Goal: Task Accomplishment & Management: Manage account settings

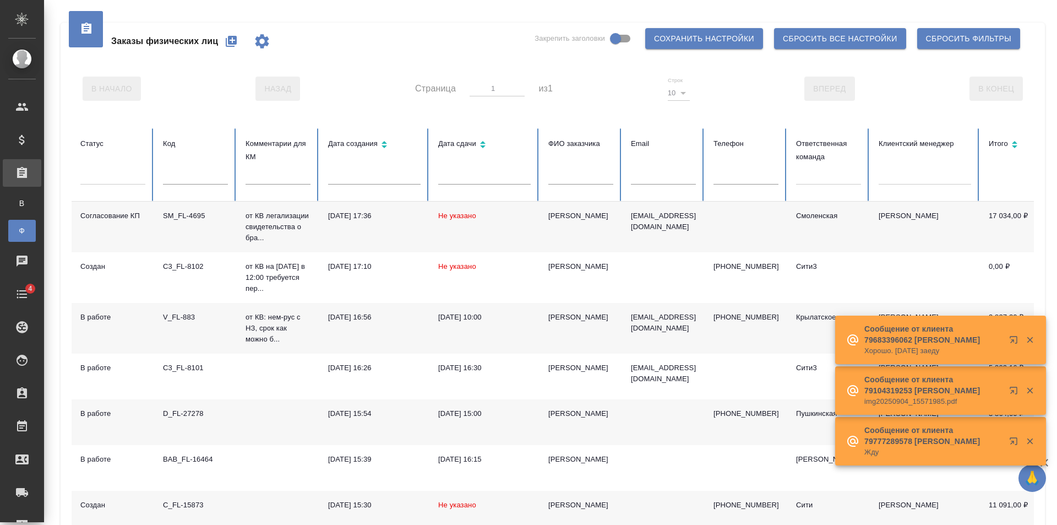
click at [833, 171] on div at bounding box center [828, 174] width 65 height 16
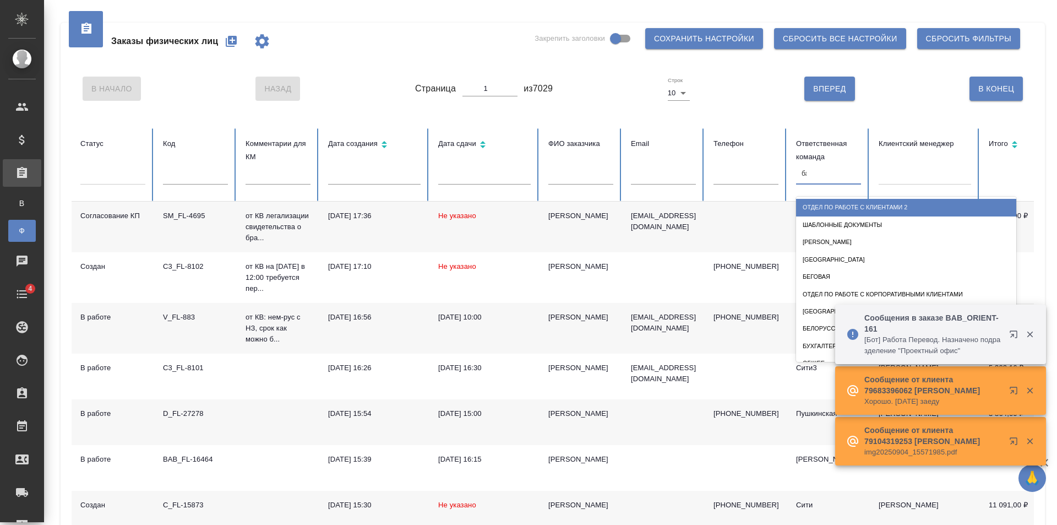
type input "баб"
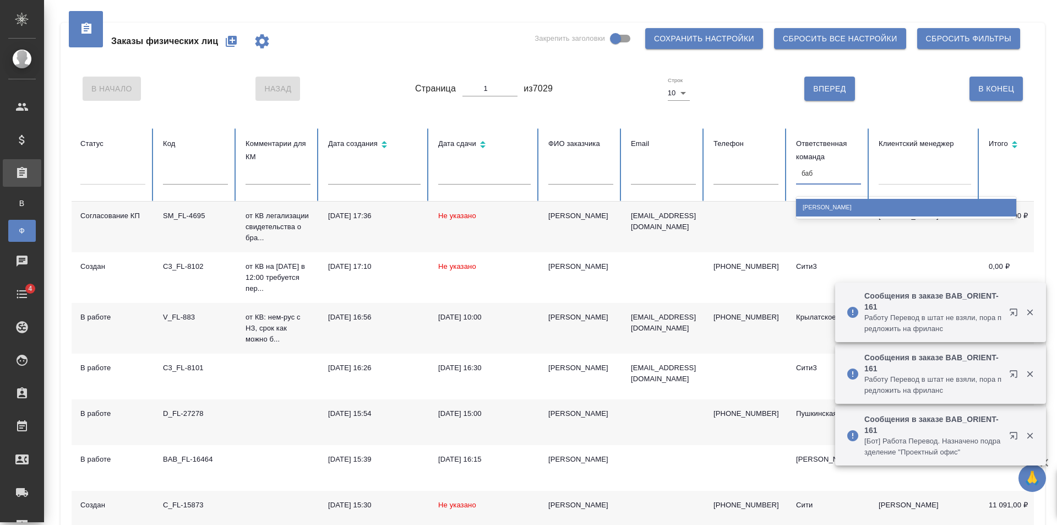
click at [855, 212] on div "Бабушкинская" at bounding box center [906, 207] width 220 height 17
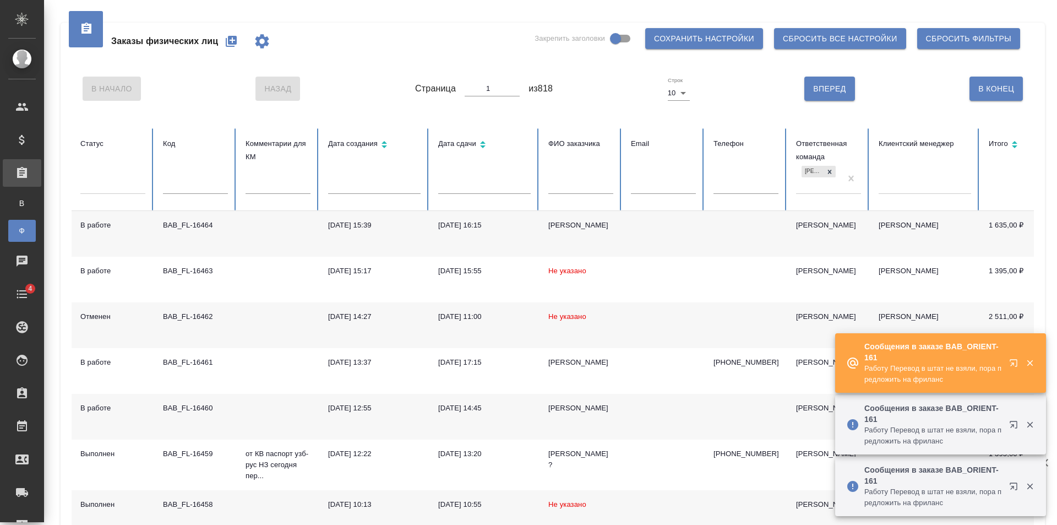
click at [443, 240] on td "04.09.2025, 16:15" at bounding box center [485, 234] width 110 height 46
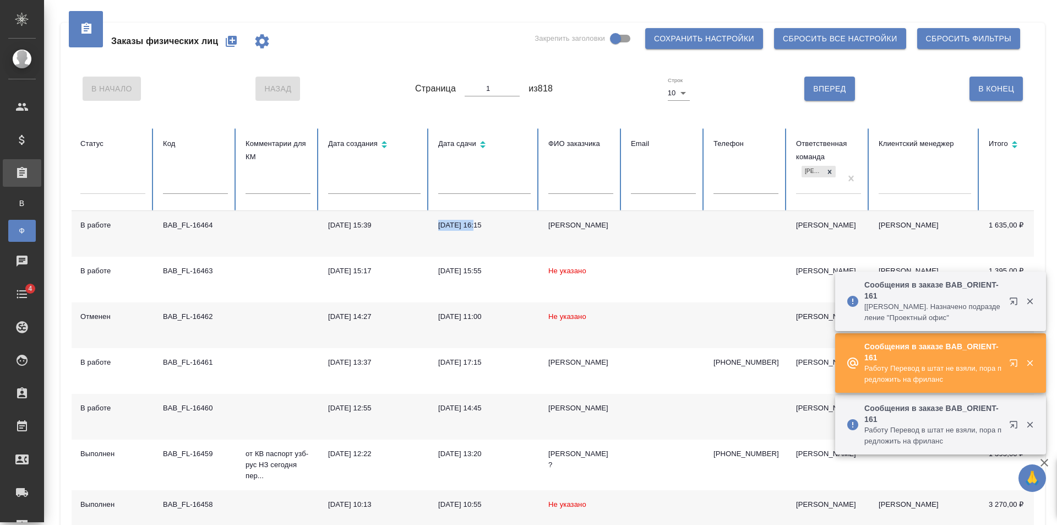
click at [443, 240] on td "04.09.2025, 16:15" at bounding box center [485, 234] width 110 height 46
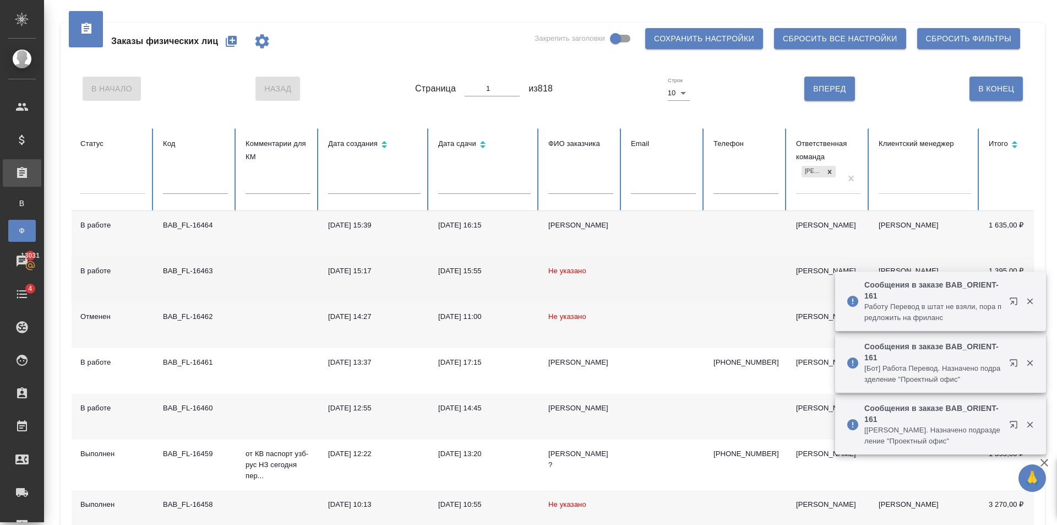
click at [564, 282] on td "Не указано" at bounding box center [581, 280] width 83 height 46
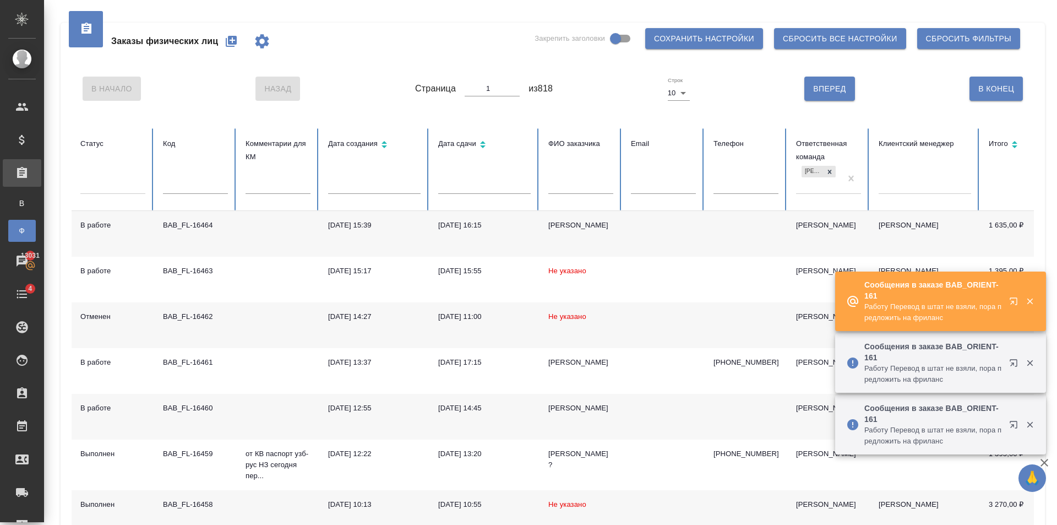
click at [562, 313] on span "Не указано" at bounding box center [567, 316] width 38 height 8
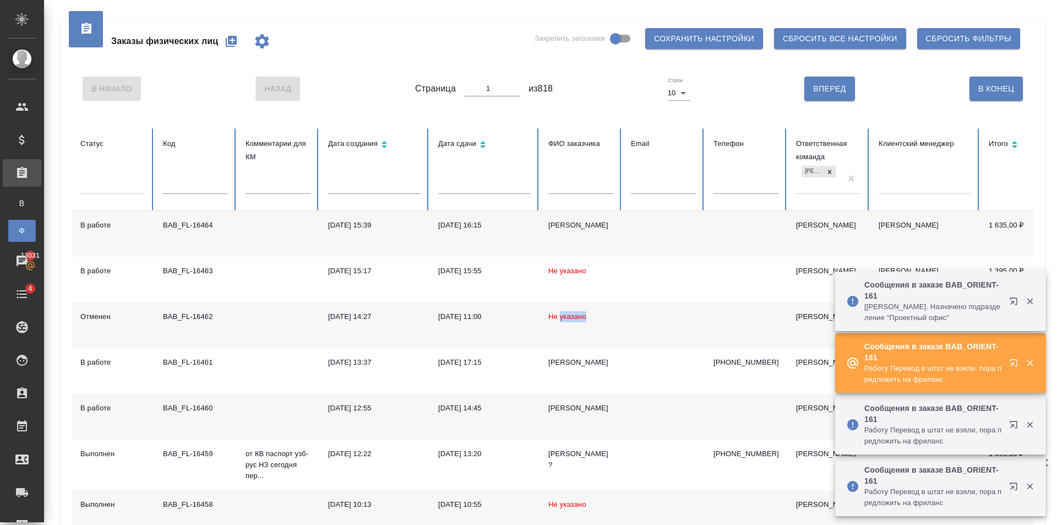
click at [562, 313] on span "Не указано" at bounding box center [567, 316] width 38 height 8
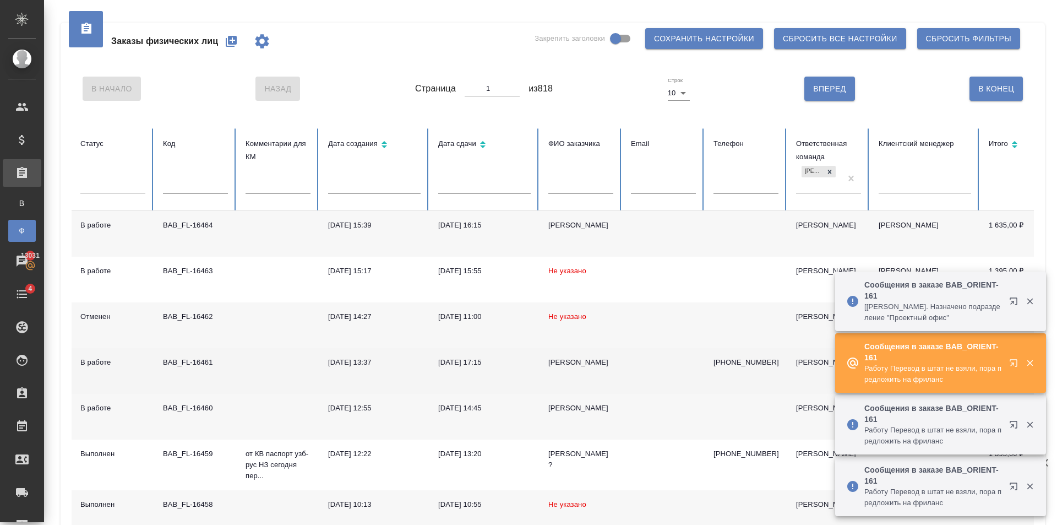
click at [464, 358] on div "04.09.2025, 17:15" at bounding box center [484, 362] width 93 height 11
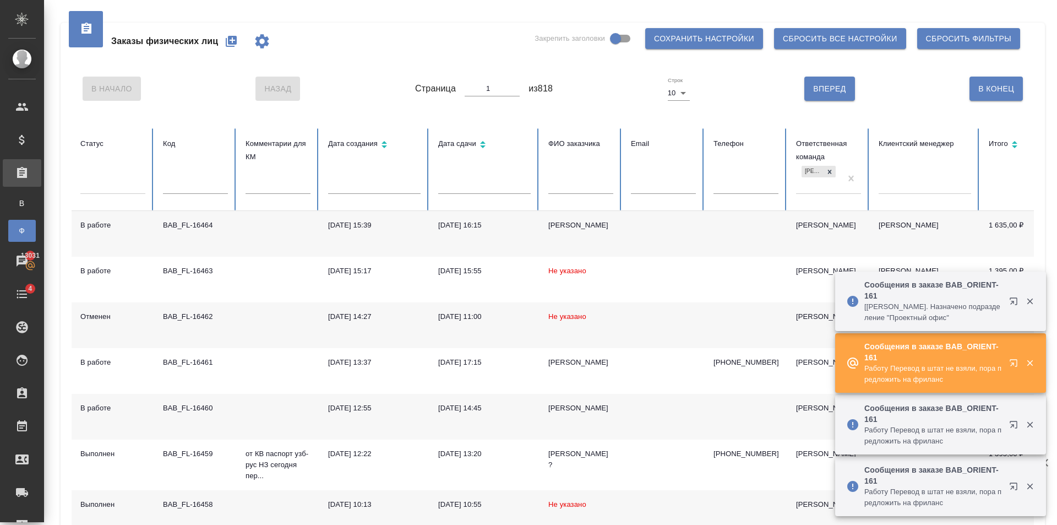
click at [574, 407] on div "Юсуджонова" at bounding box center [580, 408] width 65 height 11
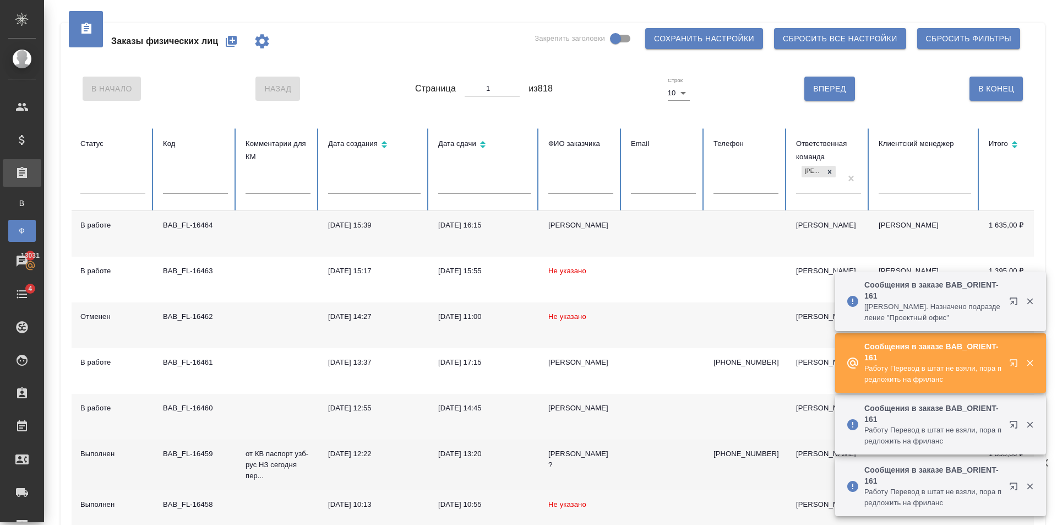
click at [580, 453] on div "Азис ?" at bounding box center [580, 459] width 65 height 22
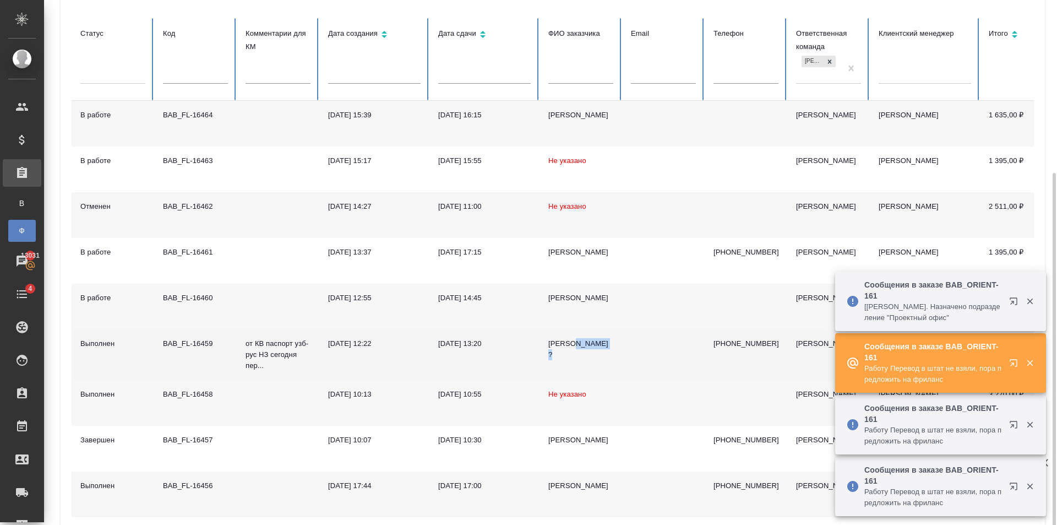
scroll to position [165, 0]
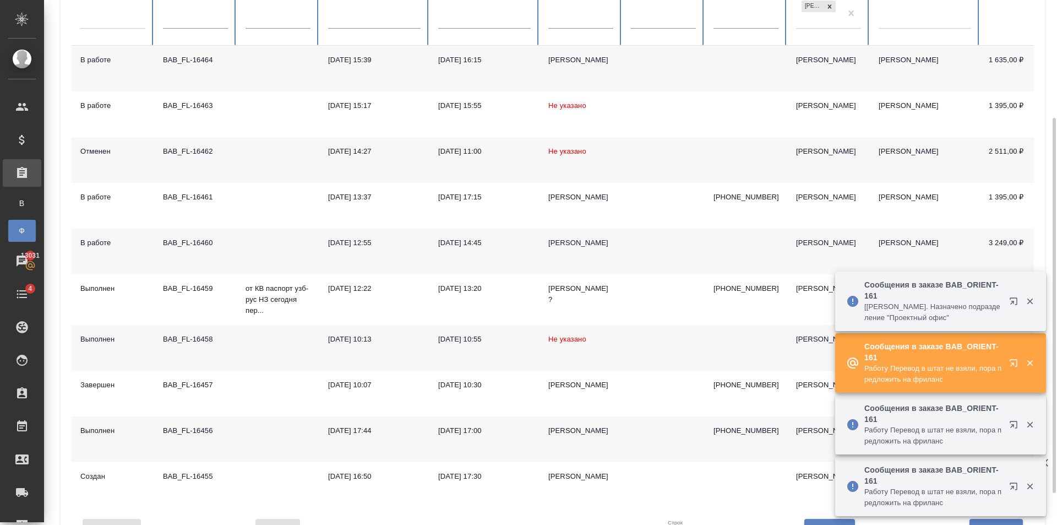
click at [610, 335] on td "Не указано" at bounding box center [581, 348] width 83 height 46
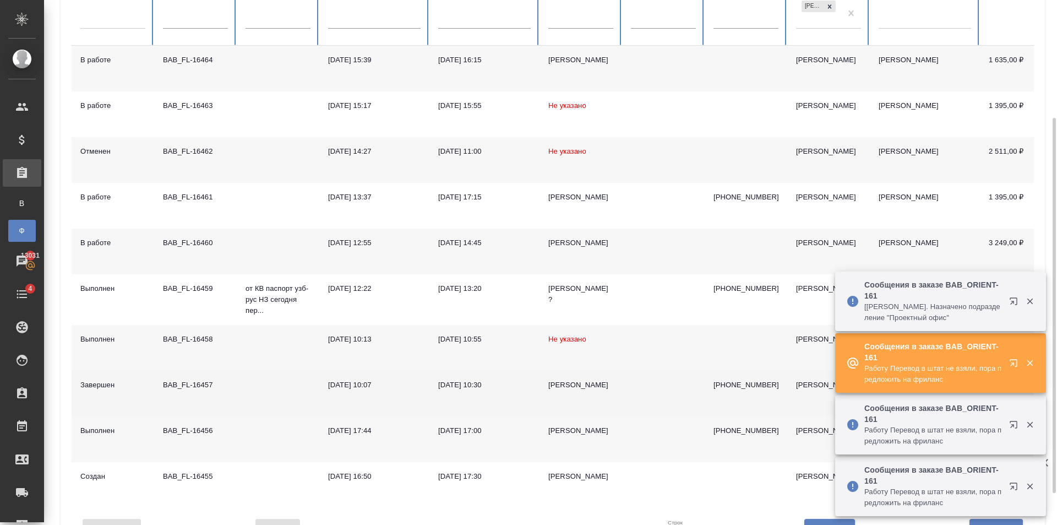
click at [614, 382] on td "Алексей" at bounding box center [581, 394] width 83 height 46
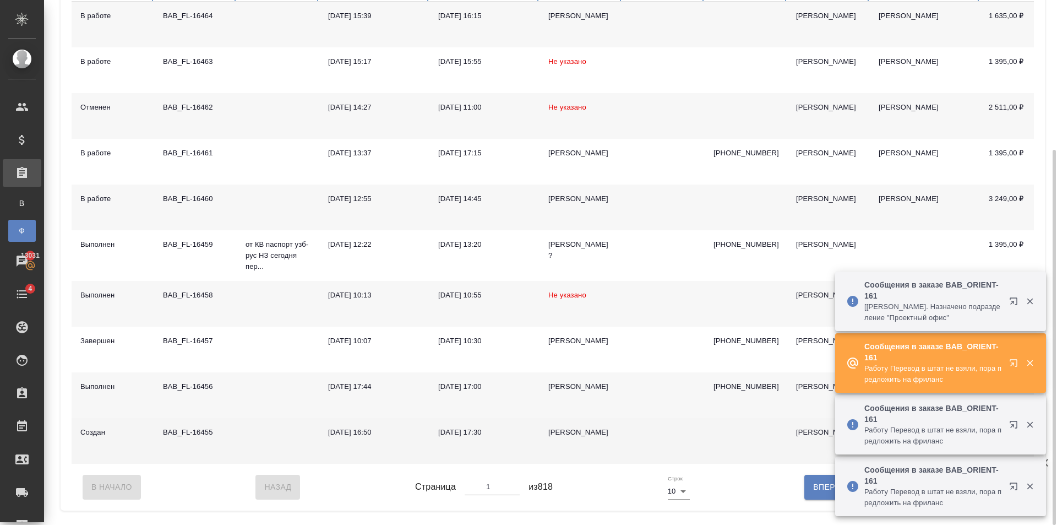
click at [624, 450] on td at bounding box center [663, 441] width 83 height 46
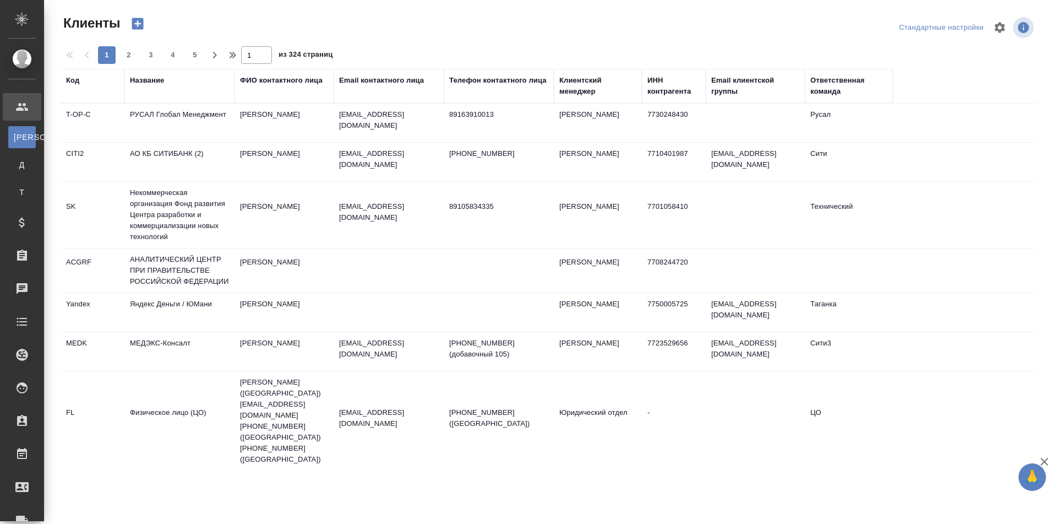
select select "RU"
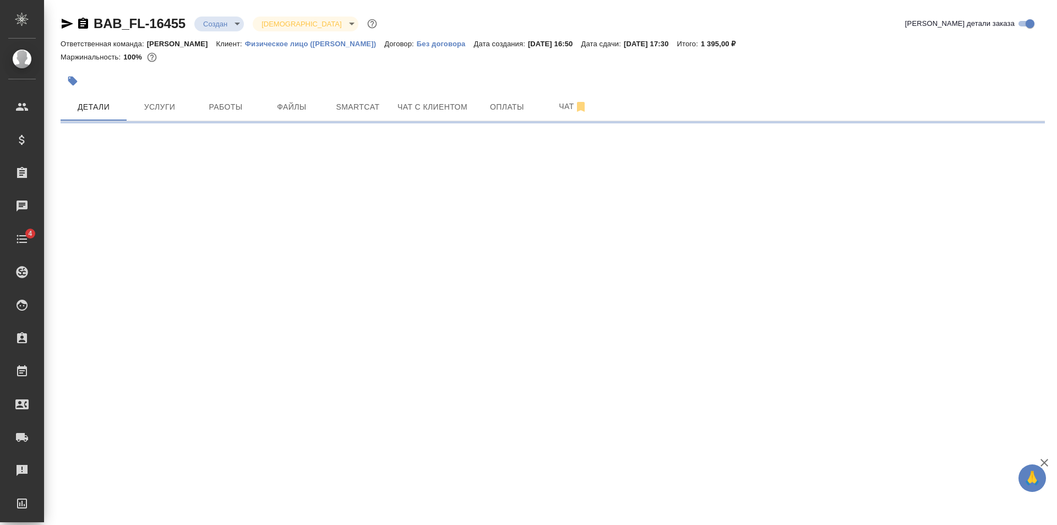
click at [221, 23] on body "🙏 .cls-1 fill:#fff; AWATERA Golubev Dmitry Клиенты Спецификации Заказы Чаты 4 T…" at bounding box center [528, 262] width 1057 height 525
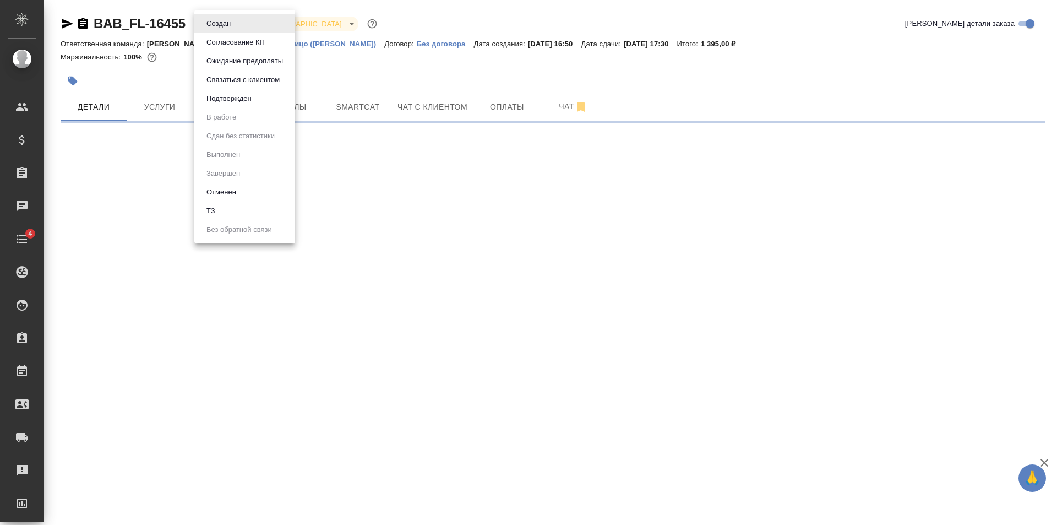
click at [246, 187] on li "Отменен" at bounding box center [244, 192] width 101 height 19
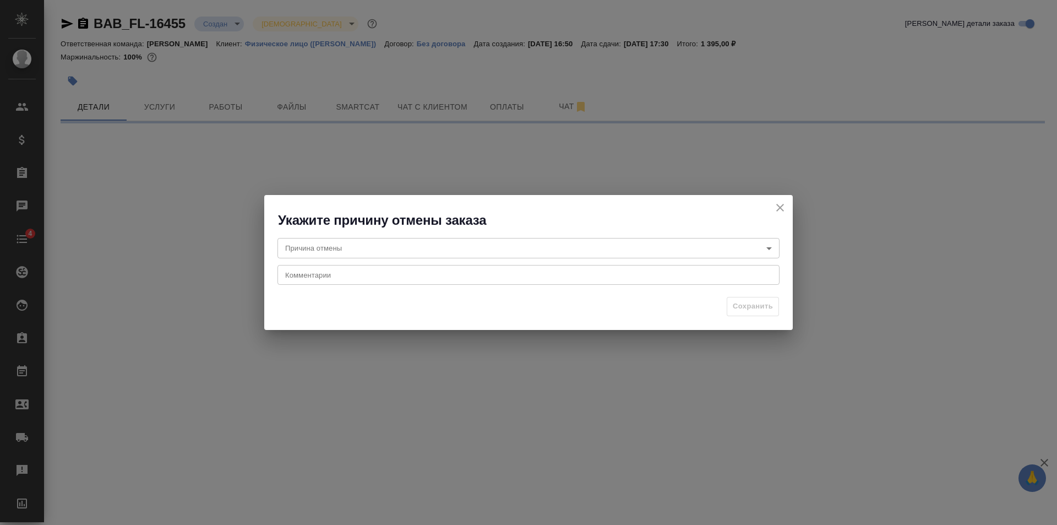
click at [345, 251] on body "🙏 .cls-1 fill:#fff; AWATERA Golubev Dmitry Клиенты Спецификации Заказы Чаты 4 T…" at bounding box center [528, 262] width 1057 height 525
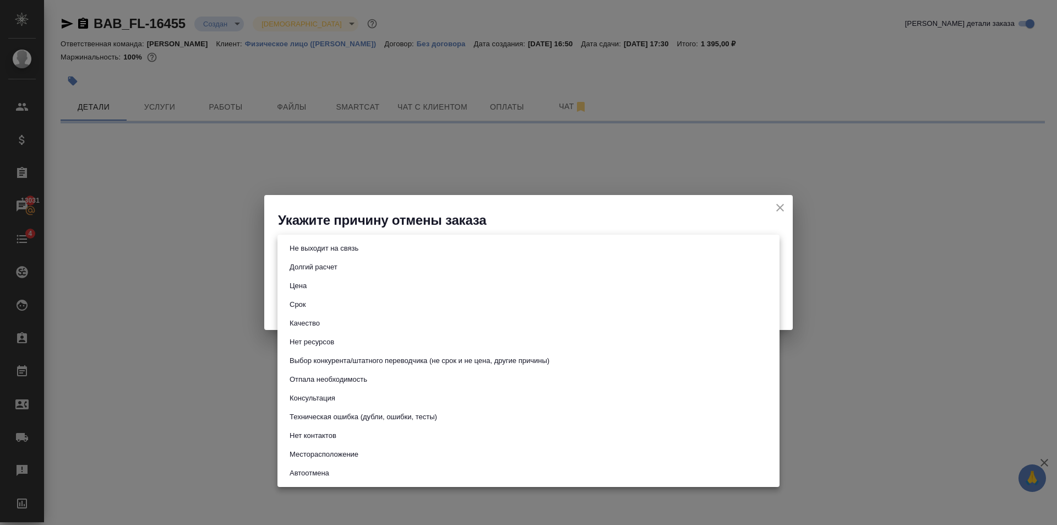
click at [336, 377] on button "Отпала необходимость" at bounding box center [328, 379] width 84 height 12
type input "noNeed"
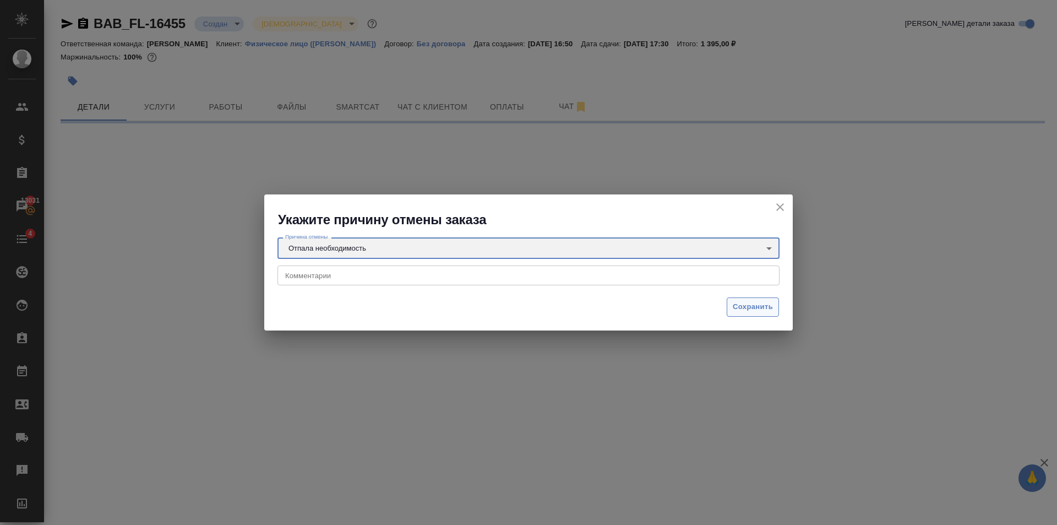
select select "RU"
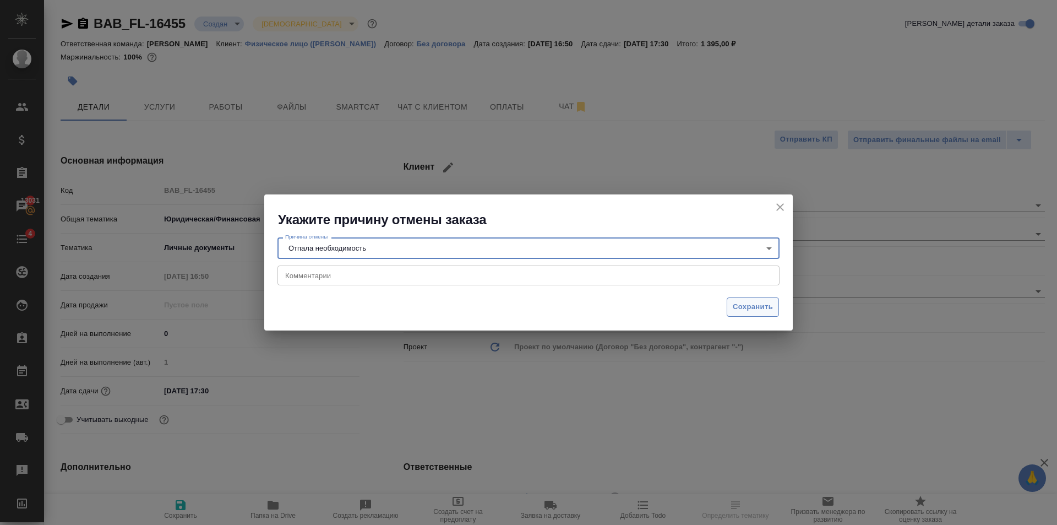
type textarea "x"
click at [761, 309] on span "Сохранить" at bounding box center [753, 307] width 40 height 13
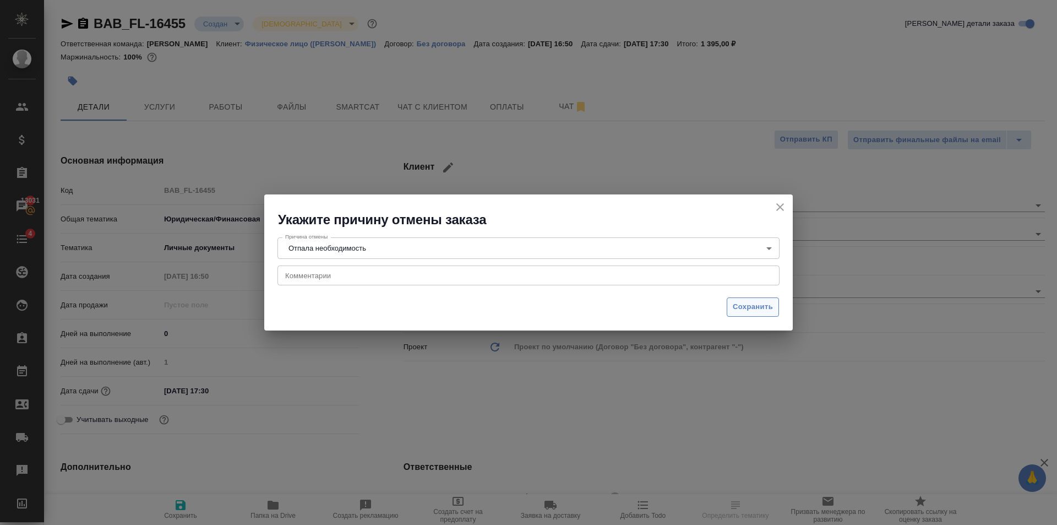
type textarea "x"
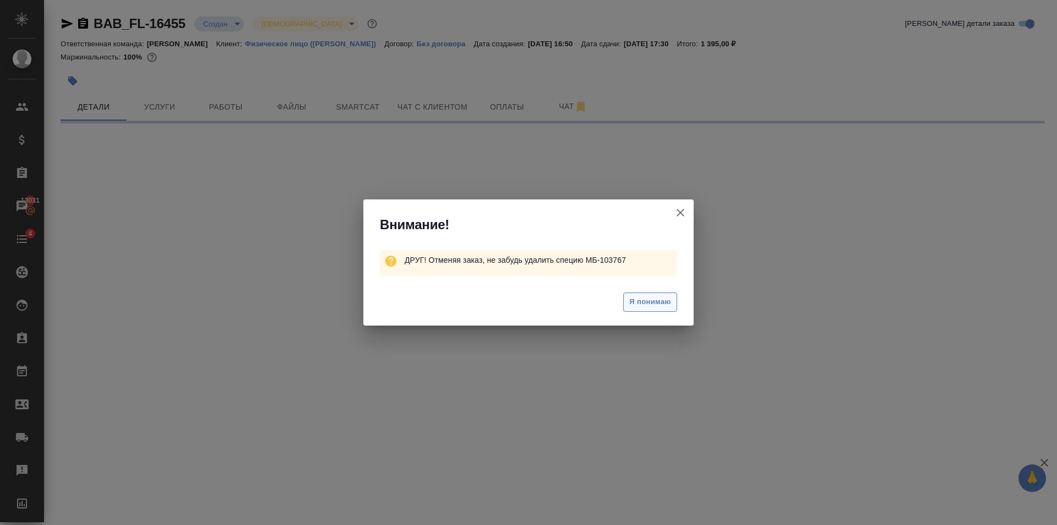
click at [653, 302] on span "Я понимаю" at bounding box center [650, 302] width 42 height 13
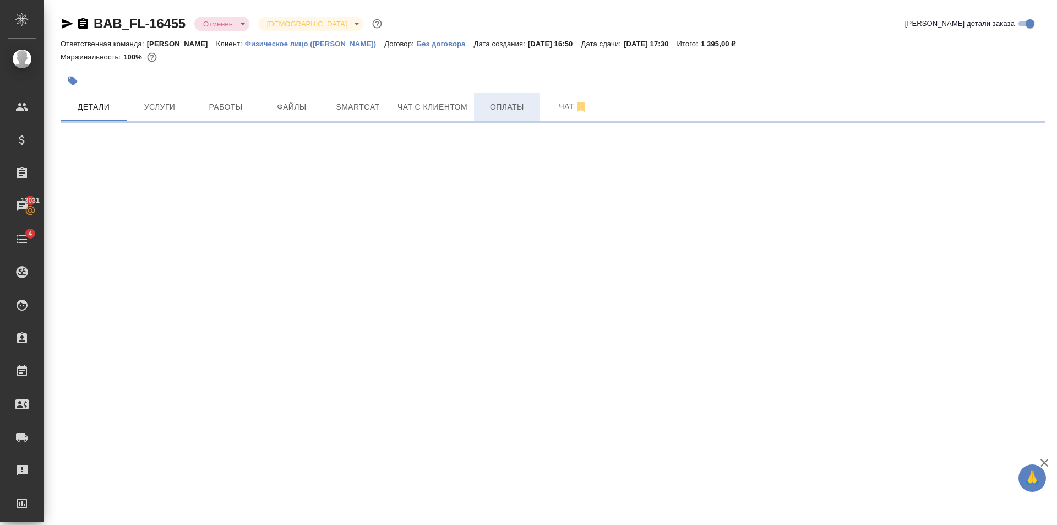
click at [509, 109] on span "Оплаты" at bounding box center [507, 107] width 53 height 14
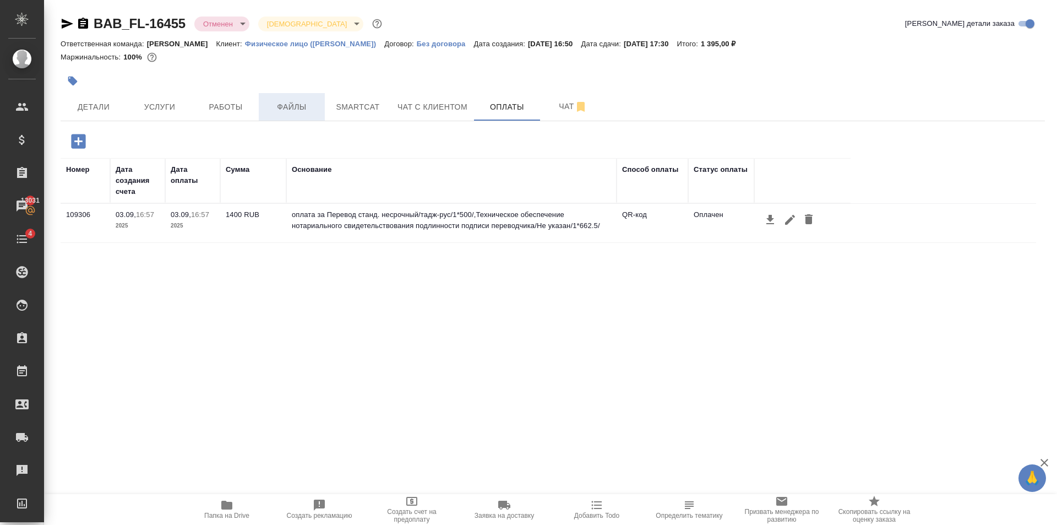
click at [301, 106] on span "Файлы" at bounding box center [291, 107] width 53 height 14
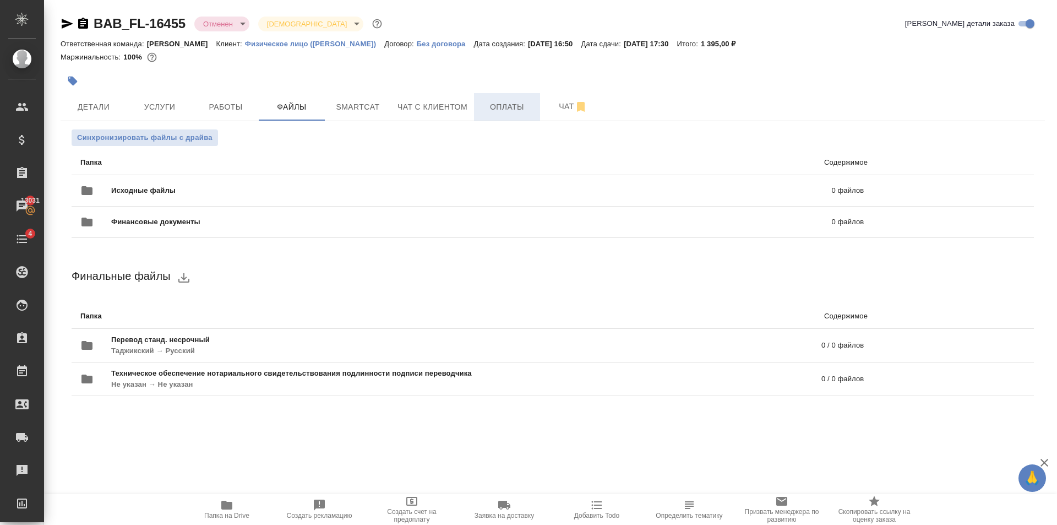
click at [494, 104] on span "Оплаты" at bounding box center [507, 107] width 53 height 14
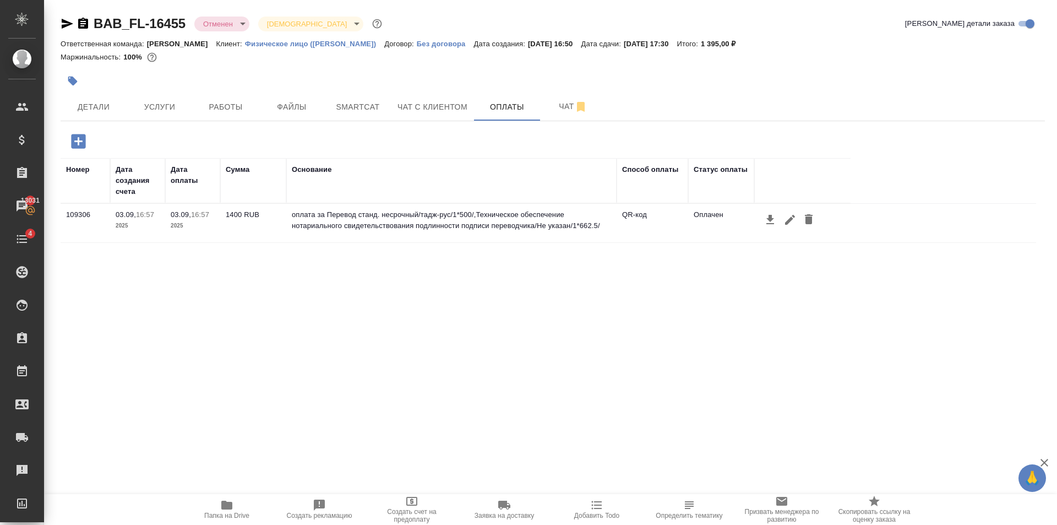
click at [207, 313] on div "Номер Дата создания счета Дата оплаты Сумма Основание Способ оплаты Статус опла…" at bounding box center [549, 323] width 976 height 330
click at [228, 32] on div "BAB_FL-16455 Отменен cancelled Святая троица holyTrinity Кратко детали заказа" at bounding box center [553, 26] width 985 height 22
click at [238, 15] on div "BAB_FL-16455 Отменен cancelled Святая троица holyTrinity" at bounding box center [223, 24] width 324 height 18
click at [239, 18] on body "🙏 .cls-1 fill:#fff; AWATERA Golubev Dmitry Клиенты Спецификации Заказы 13031 Ча…" at bounding box center [528, 262] width 1057 height 525
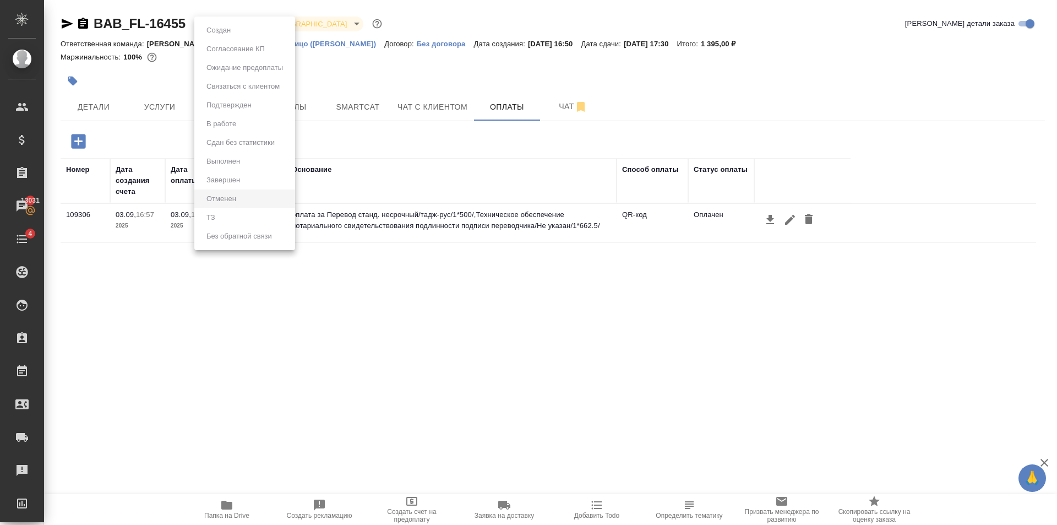
drag, startPoint x: 590, startPoint y: 401, endPoint x: 474, endPoint y: 277, distance: 170.2
click at [563, 365] on div at bounding box center [528, 262] width 1057 height 525
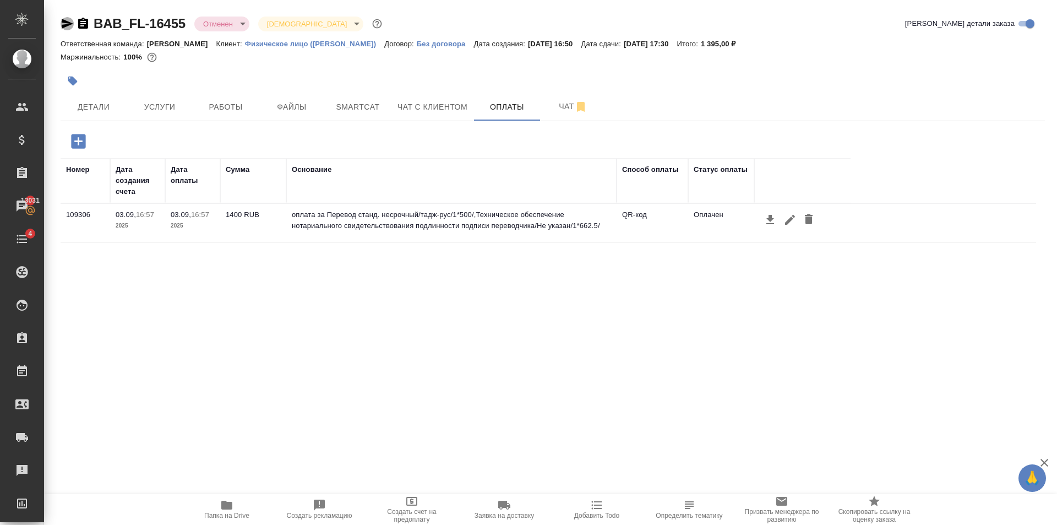
click at [68, 29] on icon "button" at bounding box center [67, 23] width 13 height 13
click at [103, 106] on span "Детали" at bounding box center [93, 107] width 53 height 14
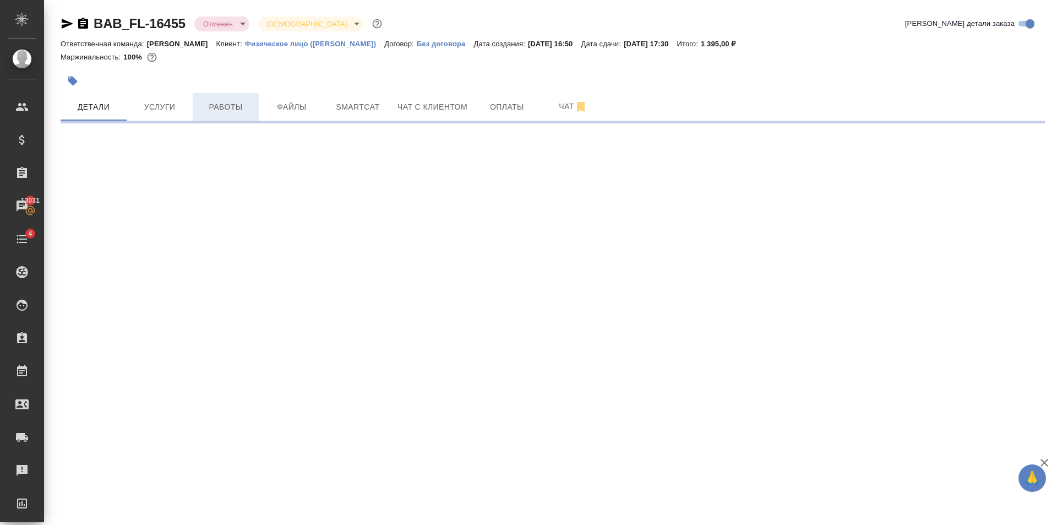
click at [224, 105] on span "Работы" at bounding box center [225, 107] width 53 height 14
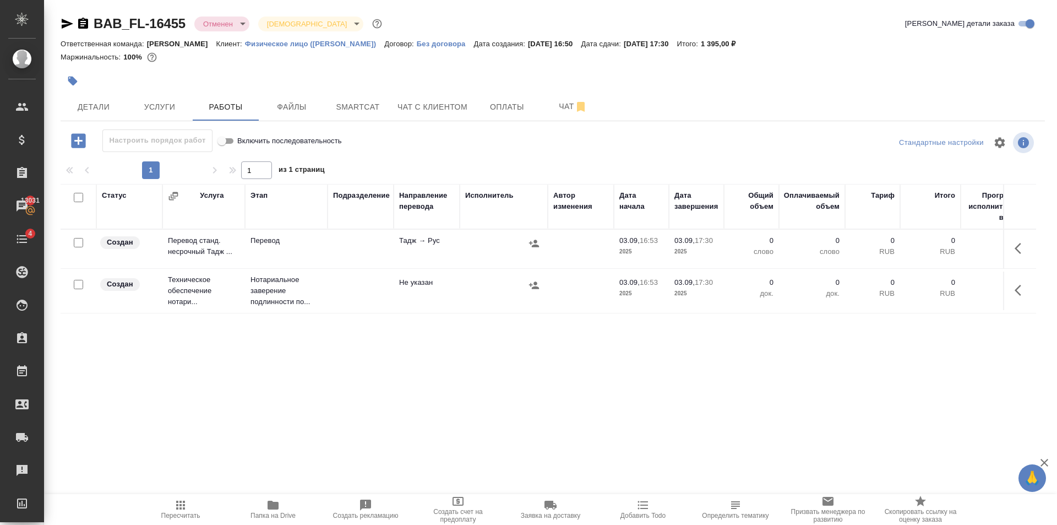
click at [77, 243] on input "checkbox" at bounding box center [78, 242] width 9 height 9
checkbox input "true"
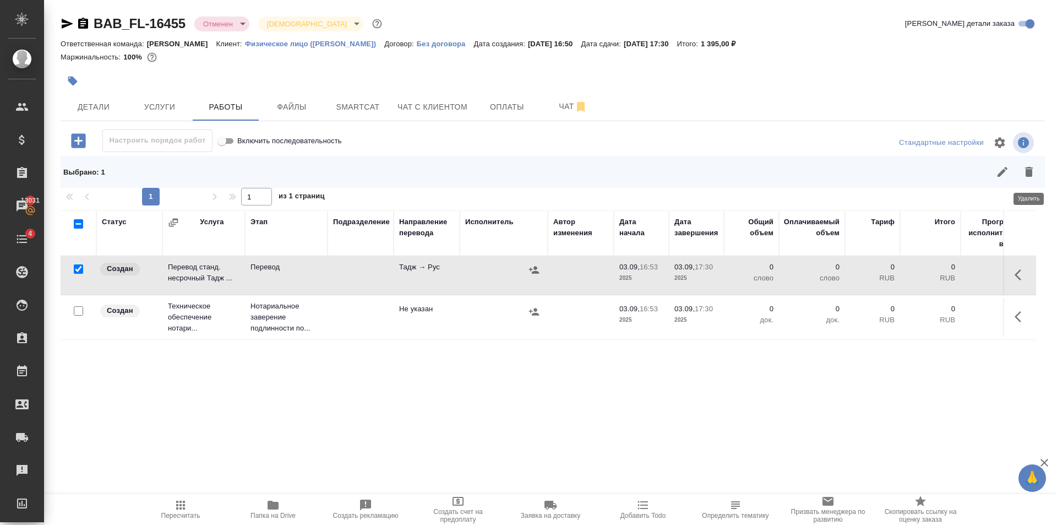
click at [1029, 168] on icon "button" at bounding box center [1029, 172] width 8 height 10
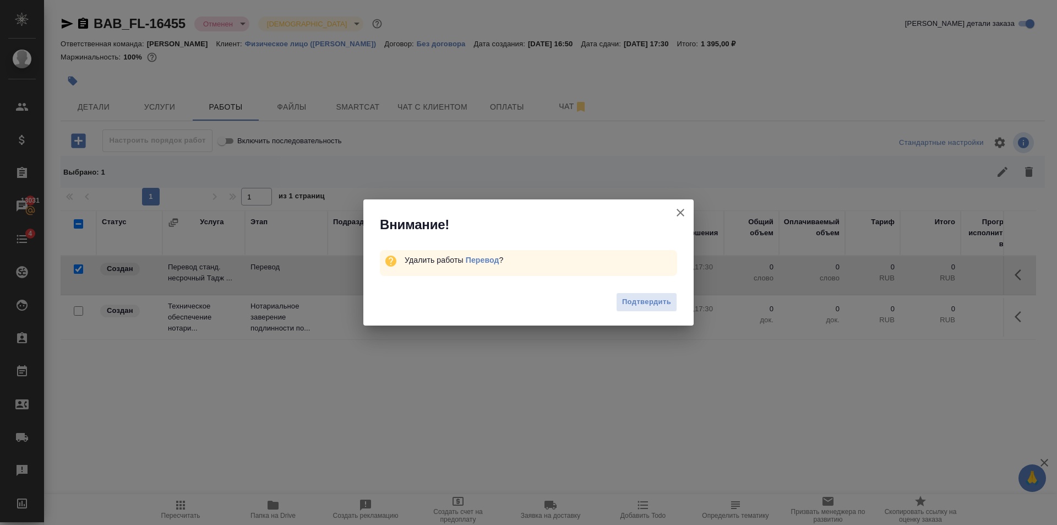
click at [652, 302] on span "Подтвердить" at bounding box center [646, 302] width 49 height 13
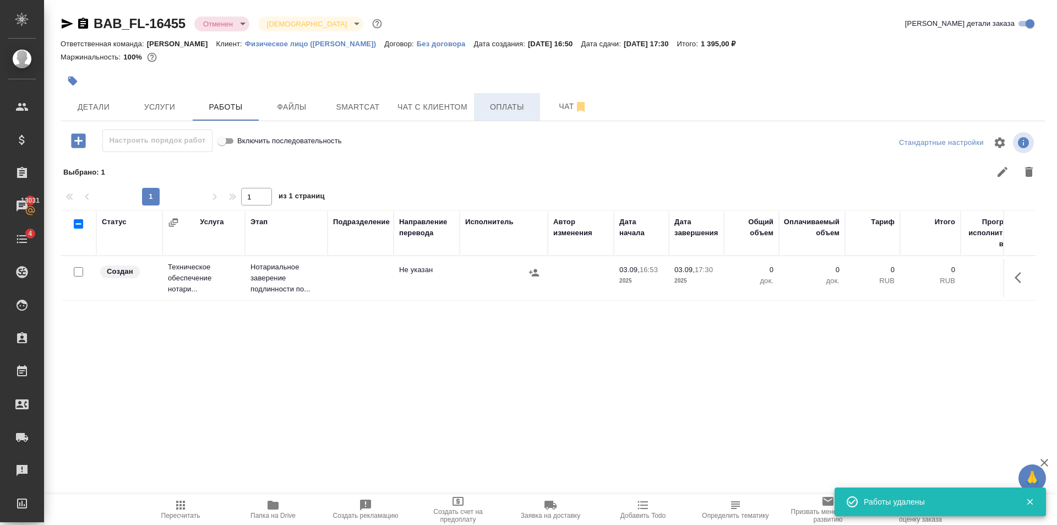
click at [516, 96] on button "Оплаты" at bounding box center [507, 107] width 66 height 28
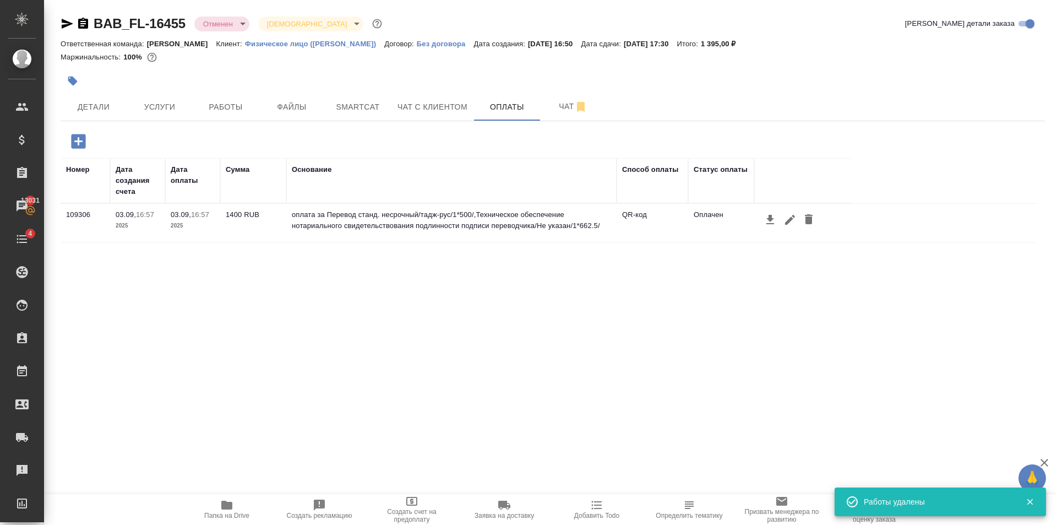
click at [70, 81] on icon "button" at bounding box center [72, 81] width 9 height 9
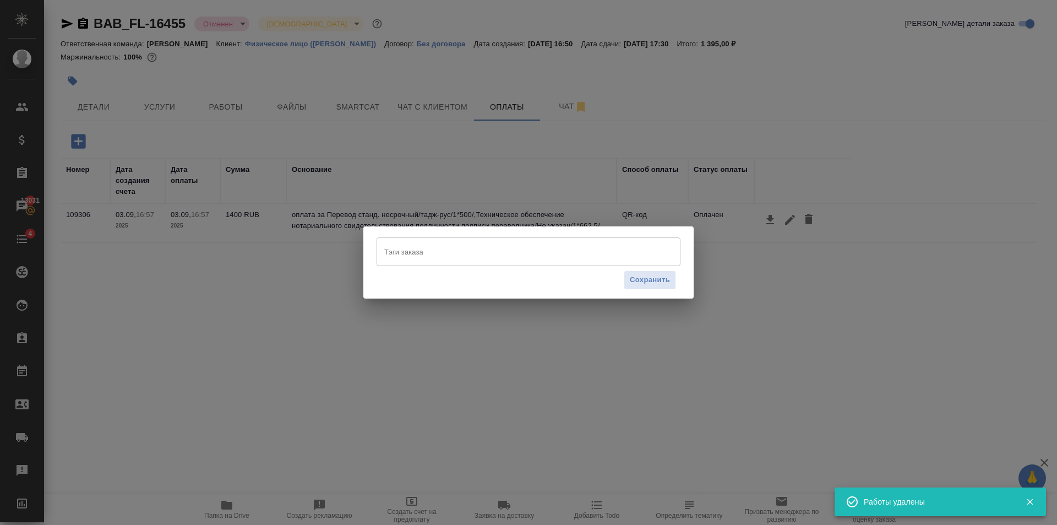
click at [416, 258] on input "Тэги заказа" at bounding box center [518, 251] width 273 height 19
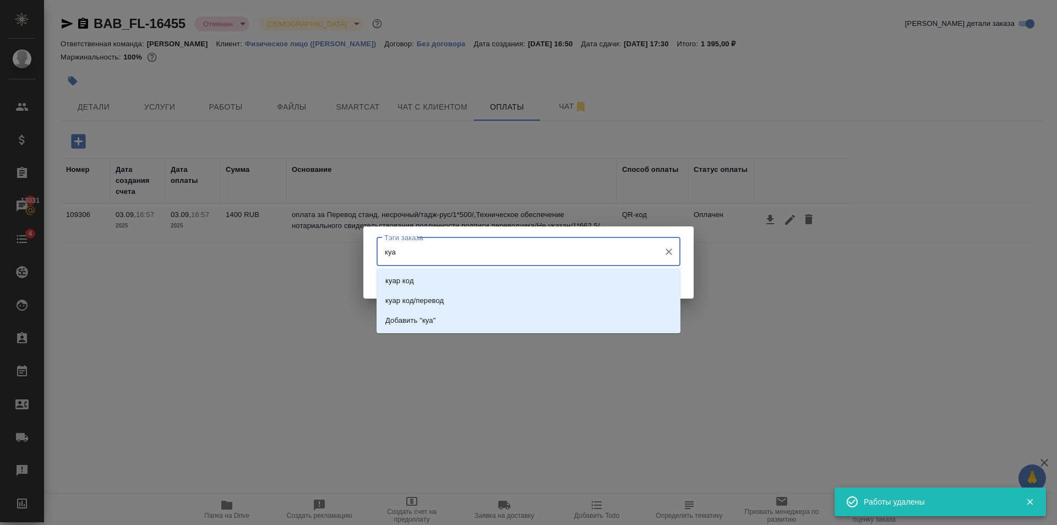
type input "куар"
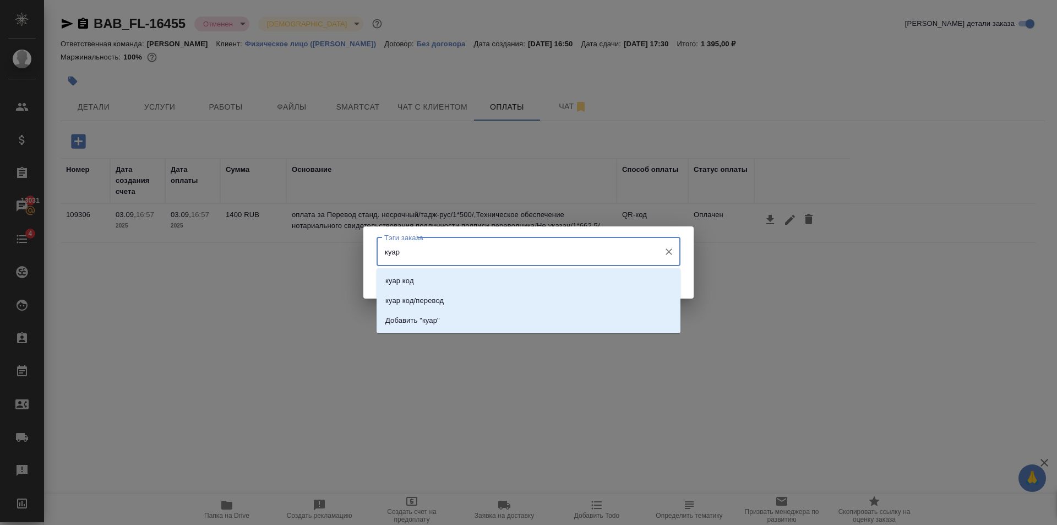
click at [435, 270] on div "куар код куар код/перевод Добавить "куар"" at bounding box center [529, 300] width 304 height 65
click at [438, 278] on li "куар код" at bounding box center [529, 281] width 304 height 20
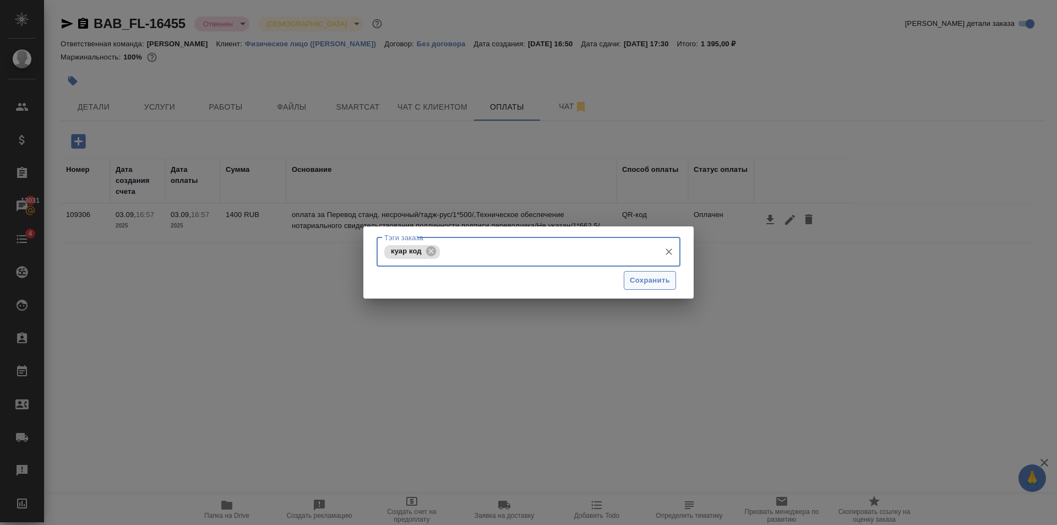
click at [655, 289] on button "Сохранить" at bounding box center [650, 280] width 52 height 19
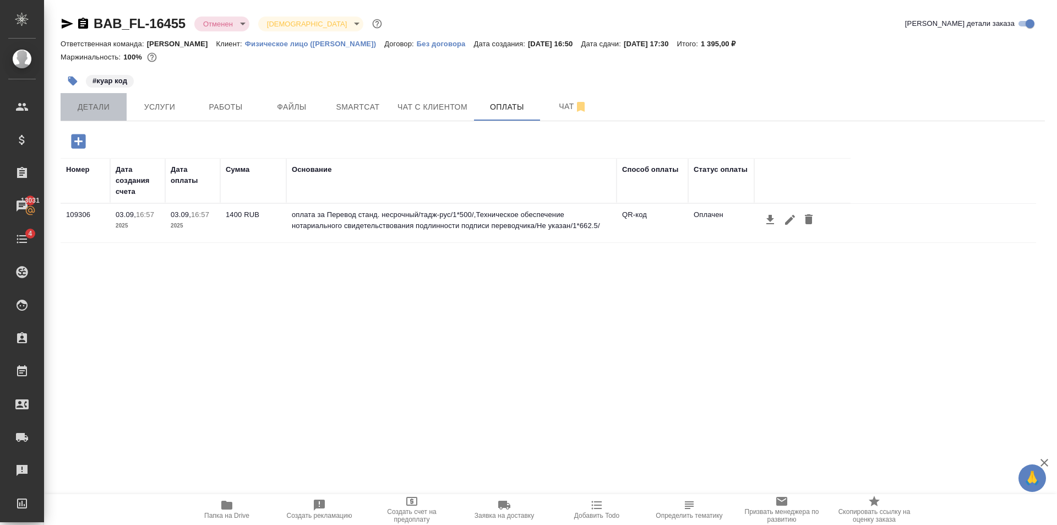
click at [104, 112] on span "Детали" at bounding box center [93, 107] width 53 height 14
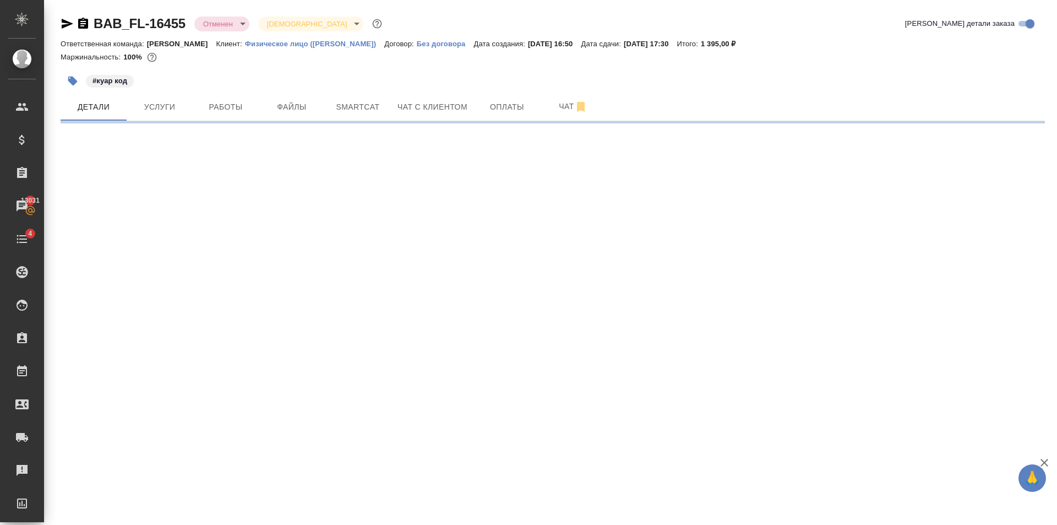
select select "RU"
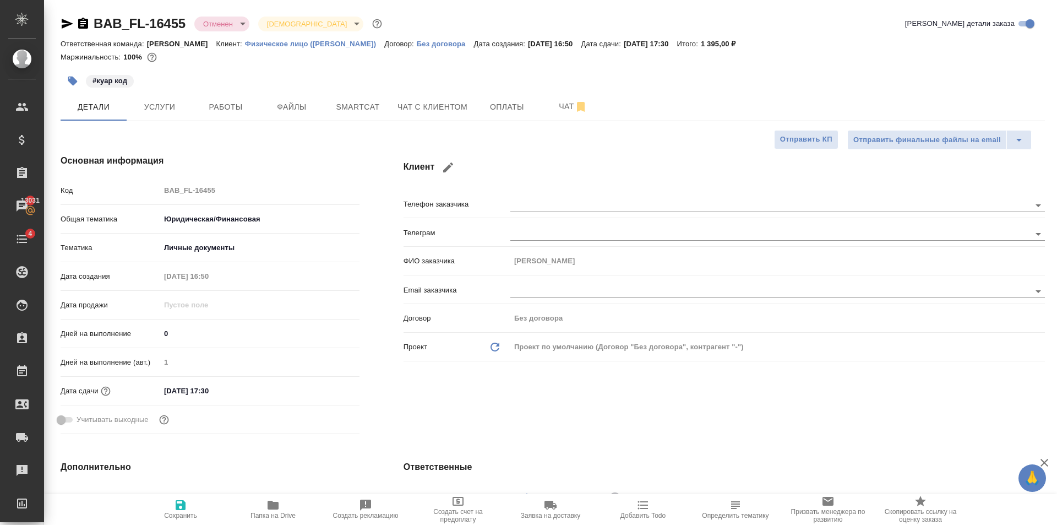
type textarea "x"
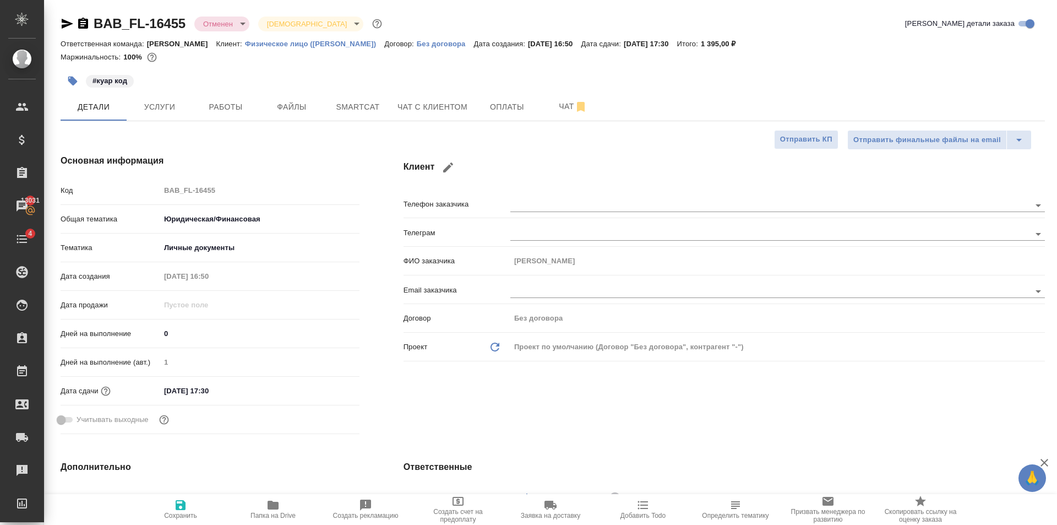
type textarea "x"
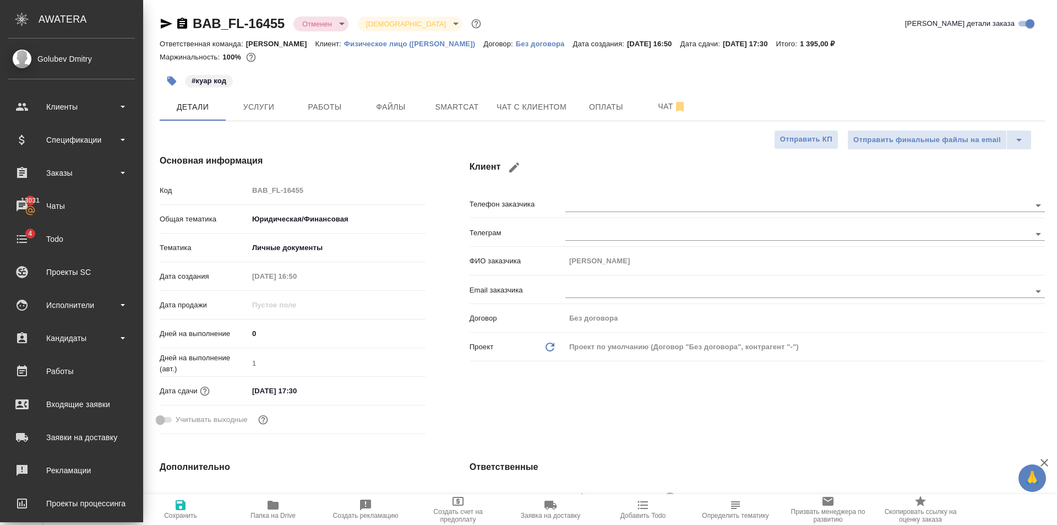
type textarea "x"
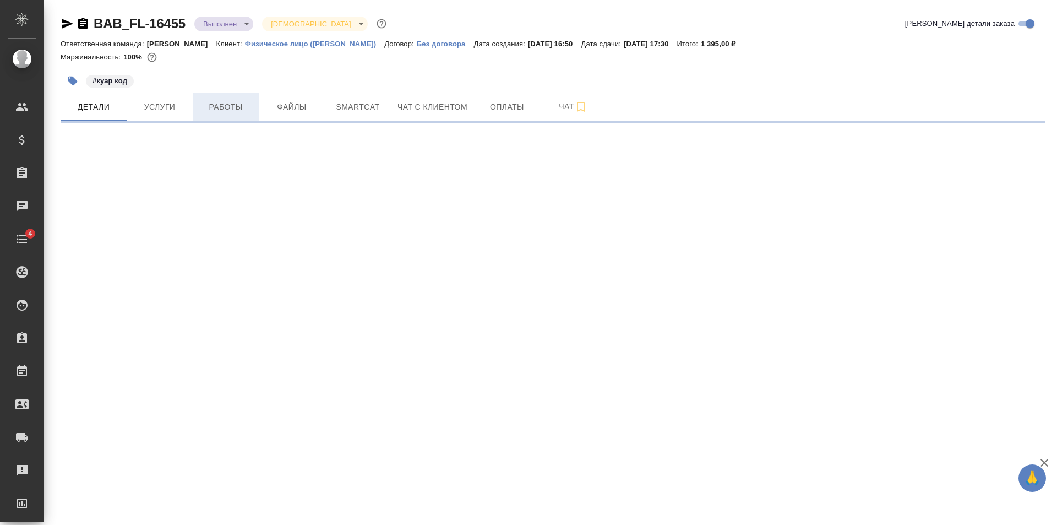
click at [240, 118] on button "Работы" at bounding box center [226, 107] width 66 height 28
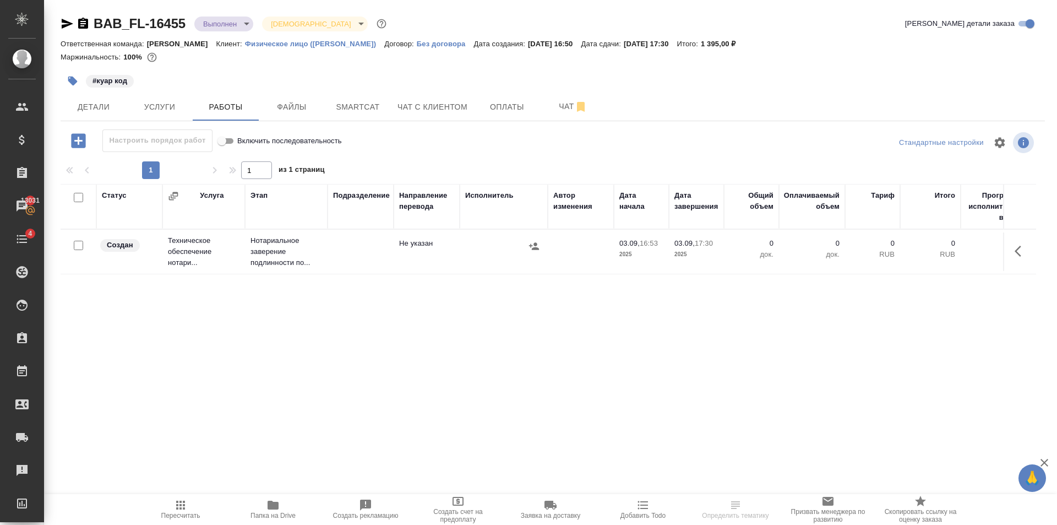
click at [390, 262] on td at bounding box center [361, 251] width 66 height 39
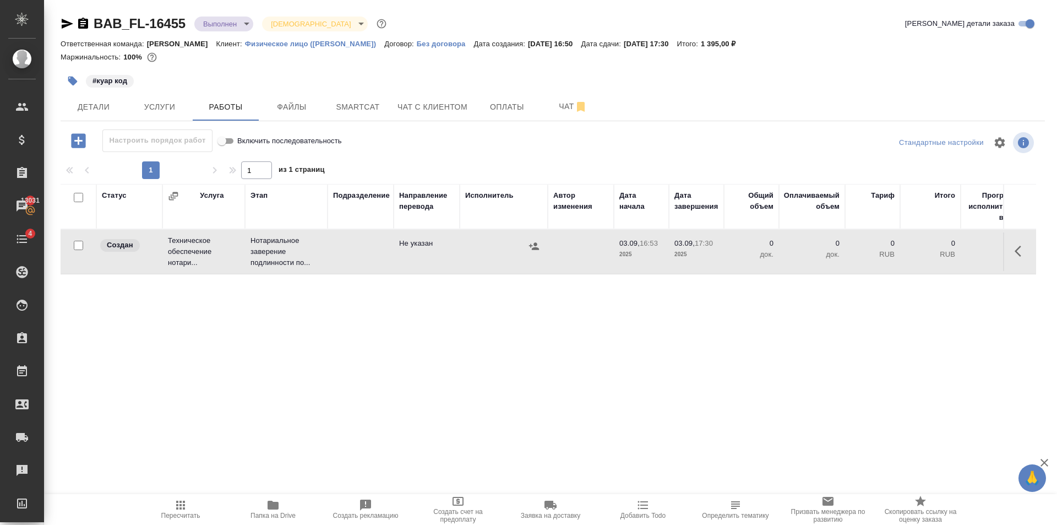
drag, startPoint x: 186, startPoint y: 499, endPoint x: 215, endPoint y: 380, distance: 123.0
click at [187, 498] on button "Пересчитать" at bounding box center [180, 509] width 93 height 31
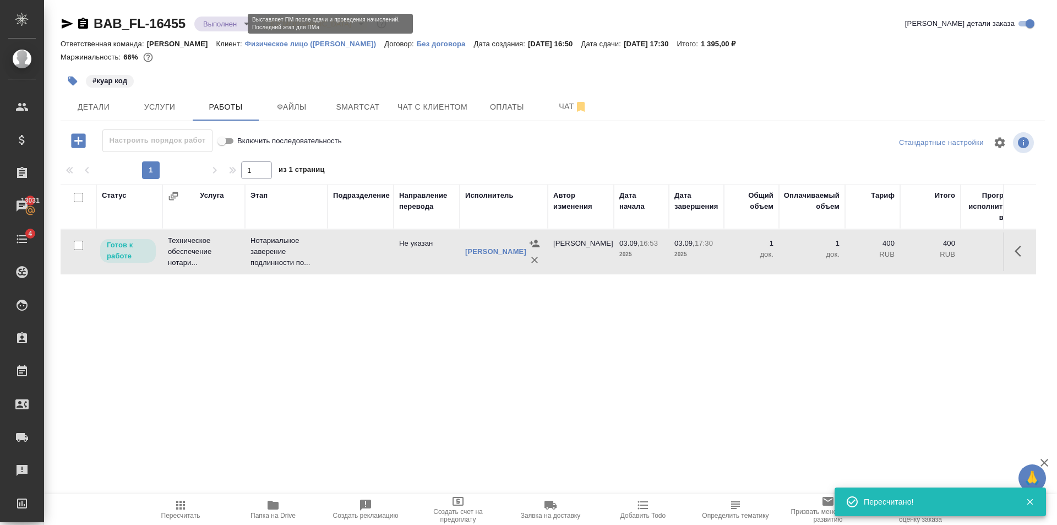
click at [235, 22] on body "🙏 .cls-1 fill:#fff; AWATERA Golubev Dmitry Клиенты Спецификации Заказы 13031 Ча…" at bounding box center [528, 262] width 1057 height 525
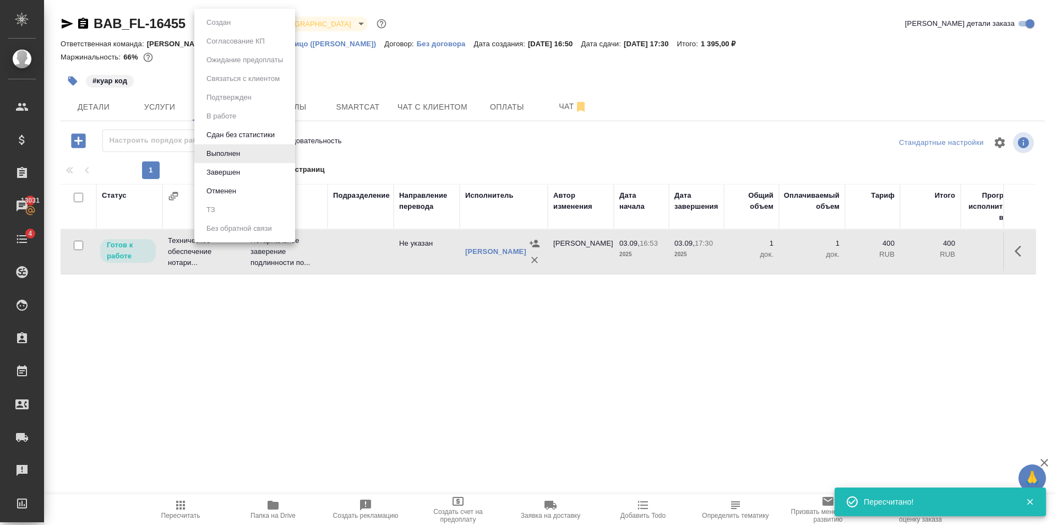
click at [253, 171] on li "Завершен" at bounding box center [244, 172] width 101 height 19
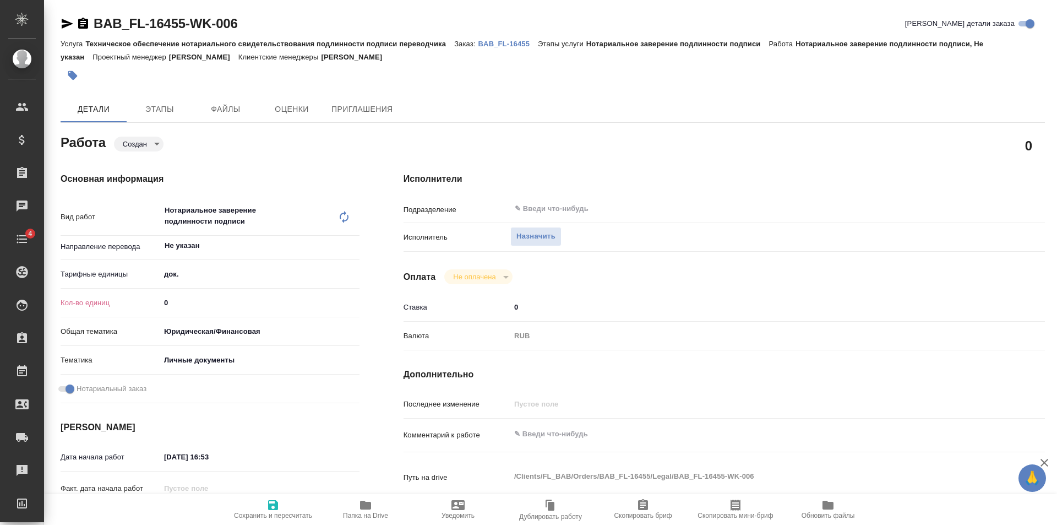
type textarea "x"
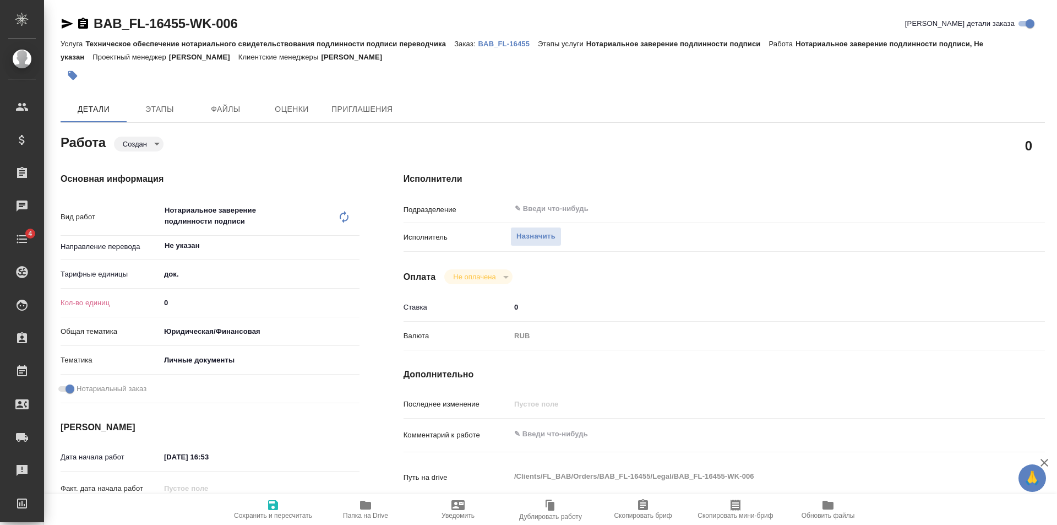
type textarea "x"
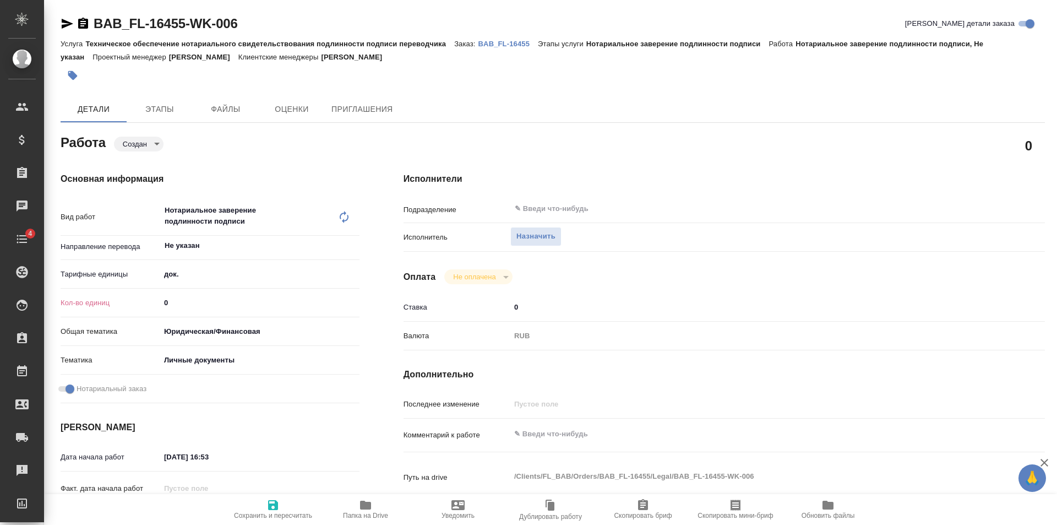
type textarea "x"
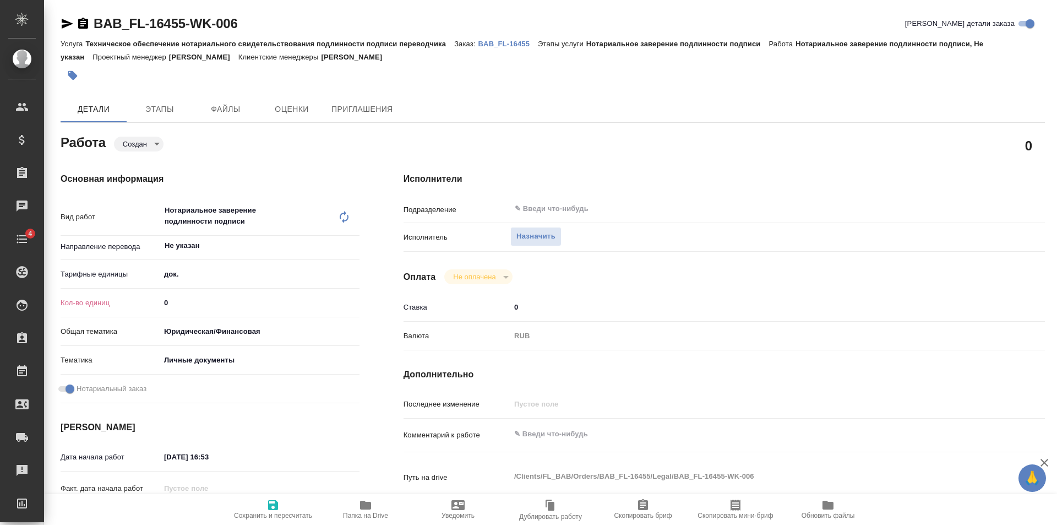
type textarea "x"
type input "1"
type textarea "x"
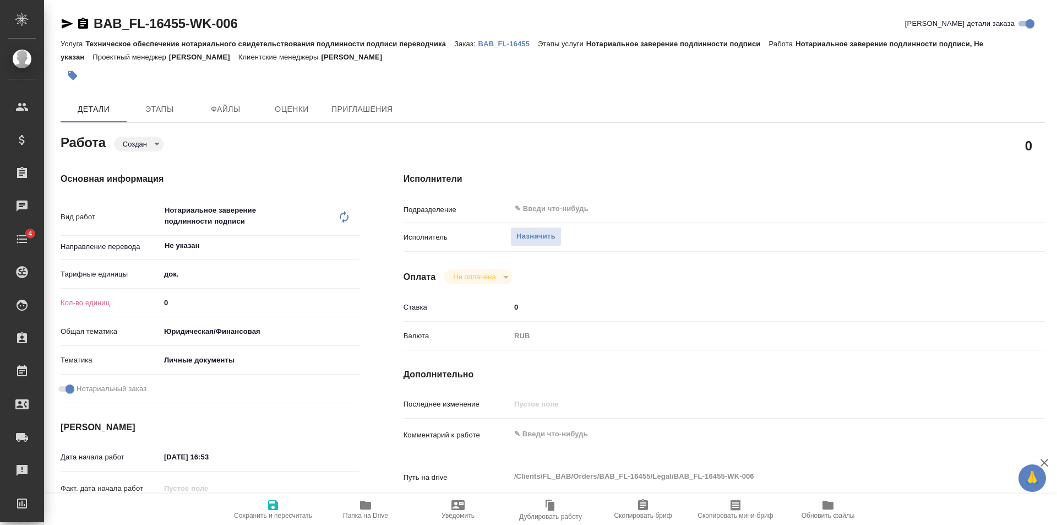
type textarea "x"
type input "1"
click at [354, 301] on input "1" at bounding box center [259, 303] width 199 height 16
type textarea "x"
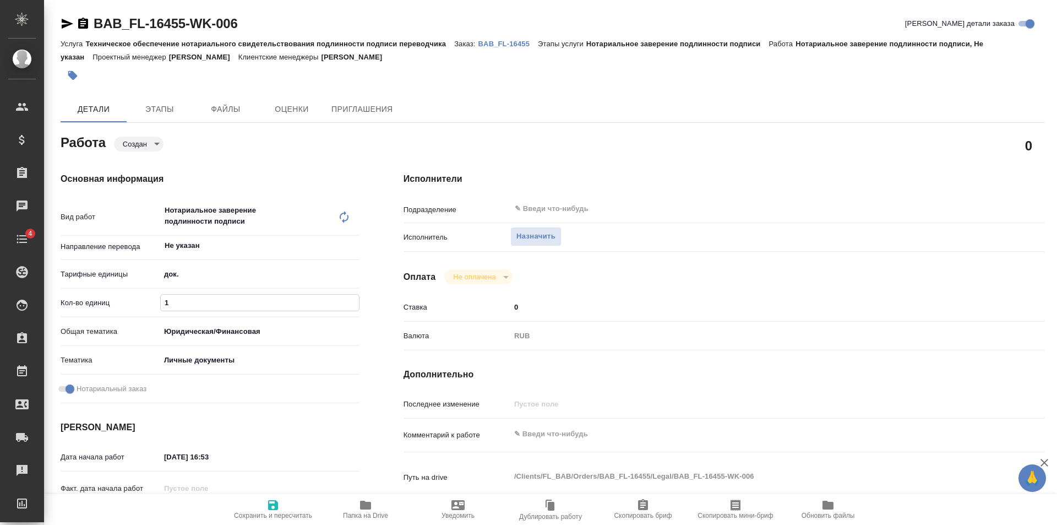
type textarea "x"
drag, startPoint x: 278, startPoint y: 512, endPoint x: 379, endPoint y: 390, distance: 158.3
click at [279, 512] on span "Сохранить и пересчитать" at bounding box center [273, 516] width 78 height 8
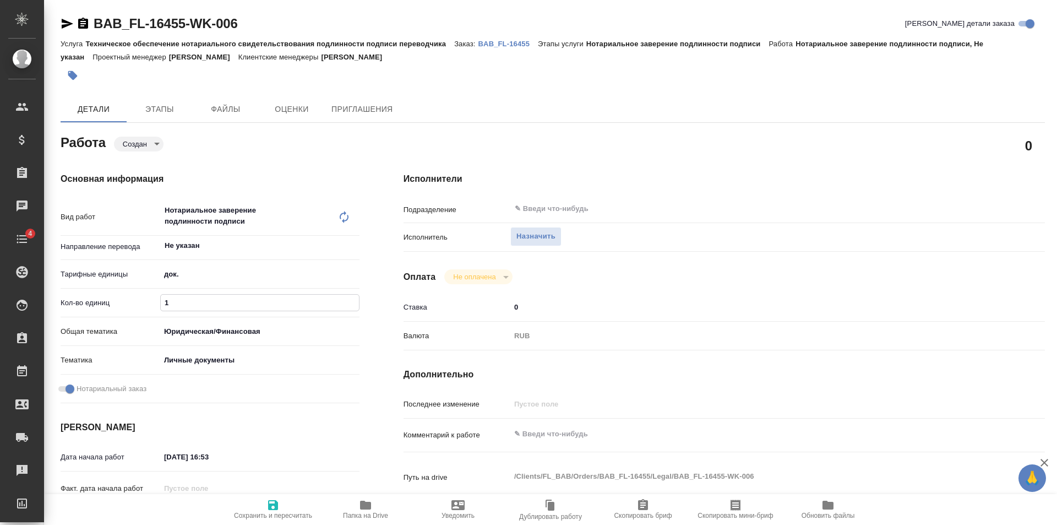
type textarea "x"
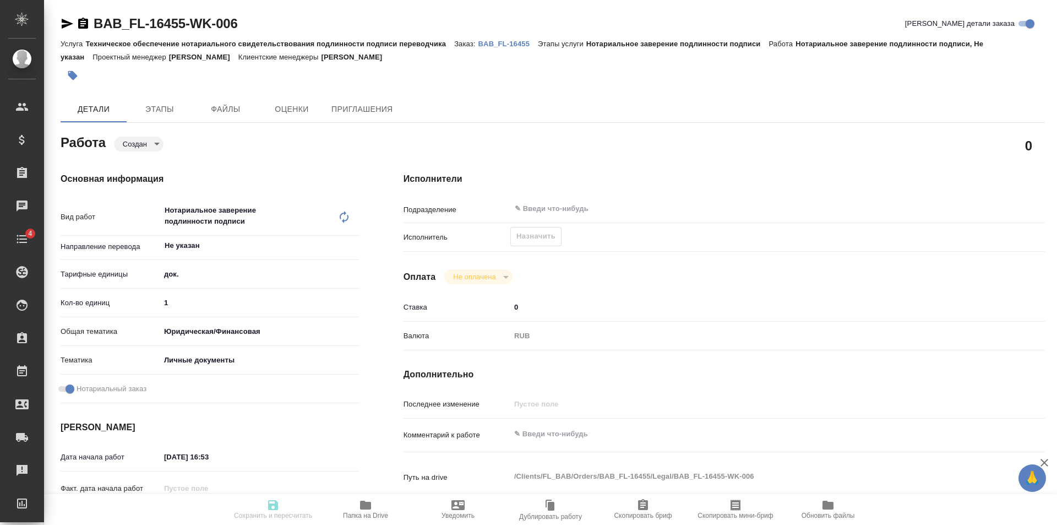
type textarea "x"
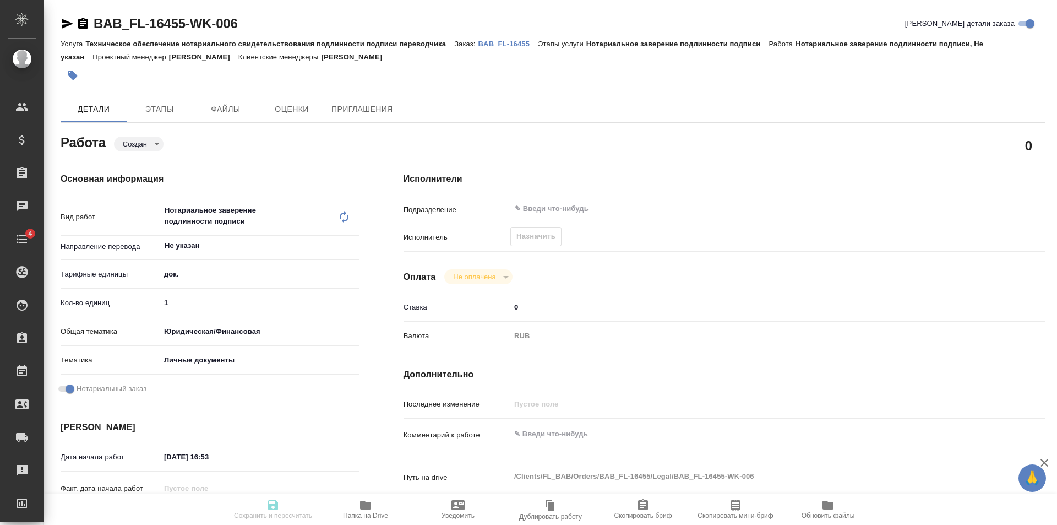
type textarea "x"
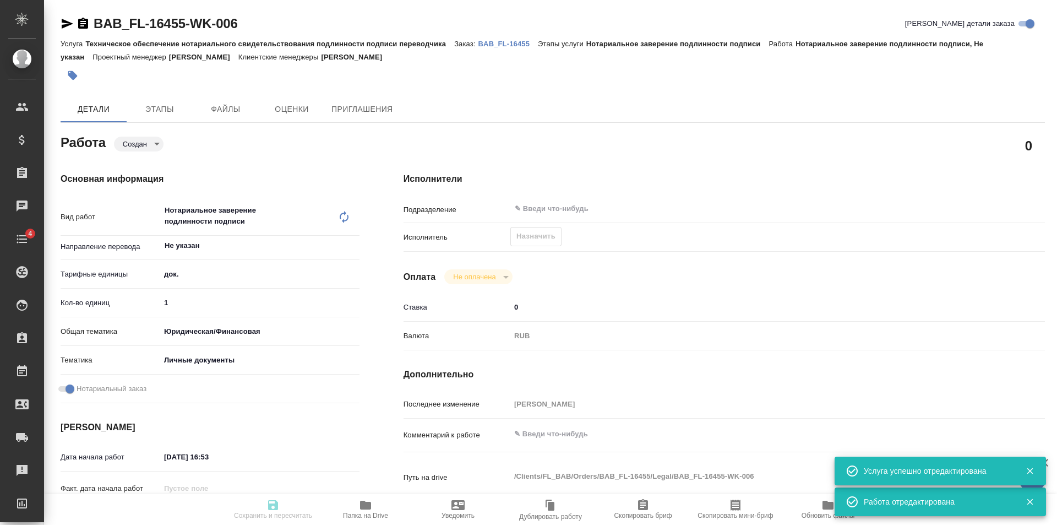
type input "created"
type textarea "Нотариальное заверение подлинности подписи"
type textarea "x"
type input "Не указан"
type input "5a8b1489cc6b4906c91bfd8b"
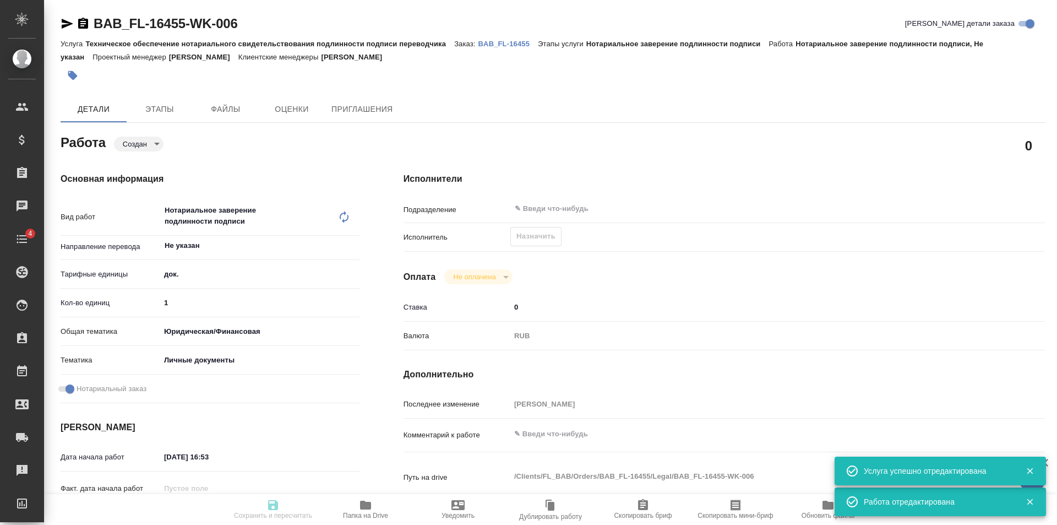
type input "1"
type input "yr-fn"
type input "5a8b8b956a9677013d343cfe"
checkbox input "true"
type input "[DATE] 16:53"
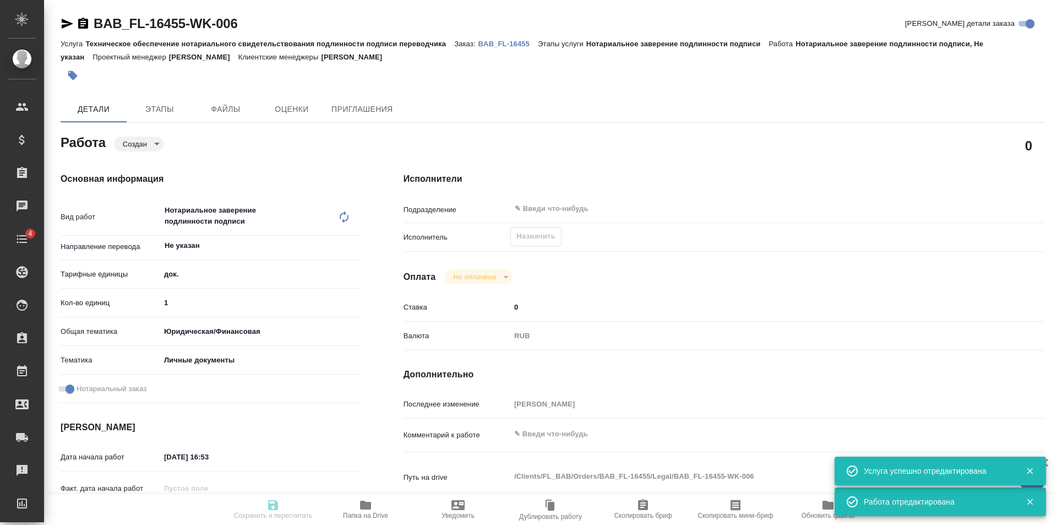
type input "[DATE] 17:30"
type input "notPayed"
type input "0"
type input "RUB"
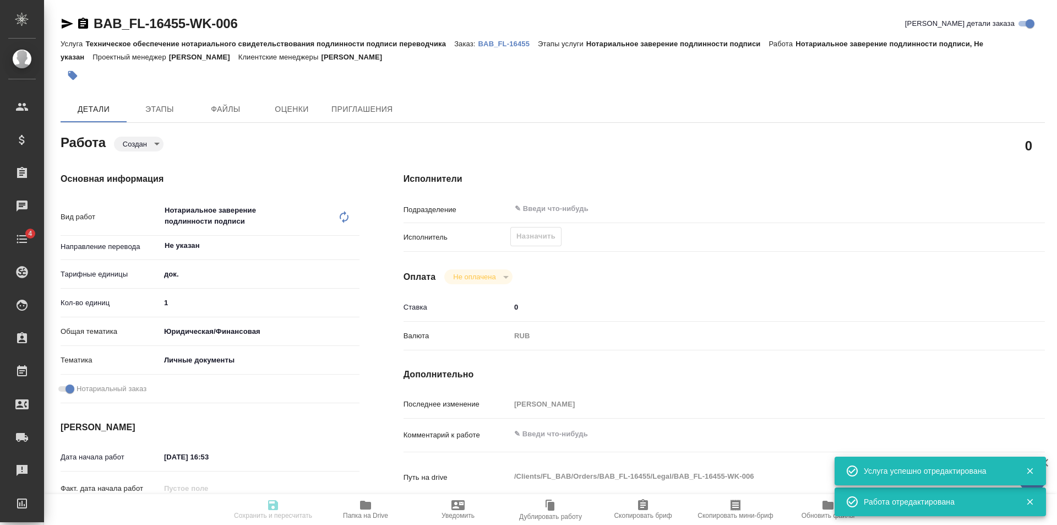
type input "[PERSON_NAME]"
type textarea "x"
type textarea "/Clients/FL_BAB/Orders/BAB_FL-16455/Legal/BAB_FL-16455-WK-006"
type textarea "x"
type input "BAB_FL-16455"
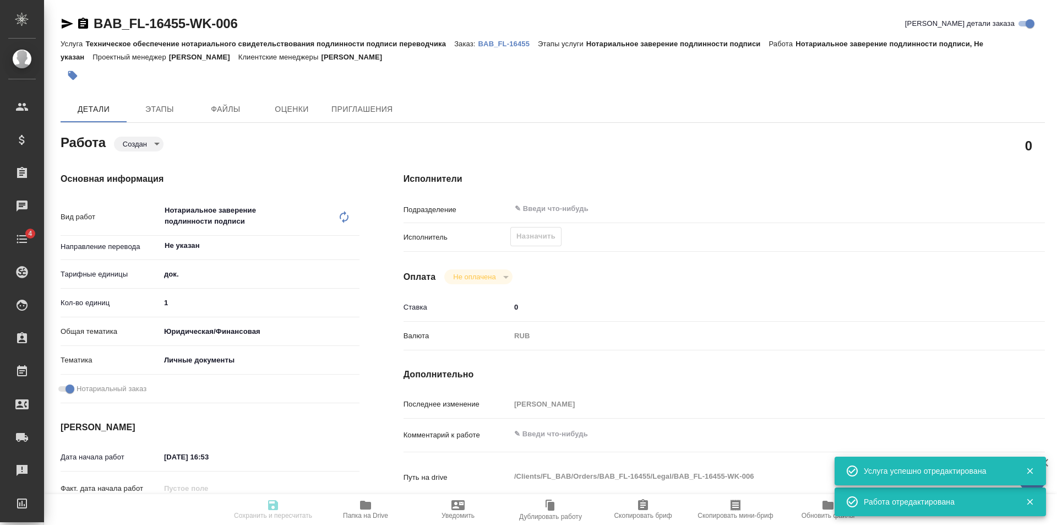
type input "Техническое обеспечение нотариального свидетельствования подлинности подписи пе…"
type input "Нотариальное заверение подлинности подписи"
type input "[PERSON_NAME]"
type input "/Clients/FL_BAB/Orders/BAB_FL-16455"
type textarea "x"
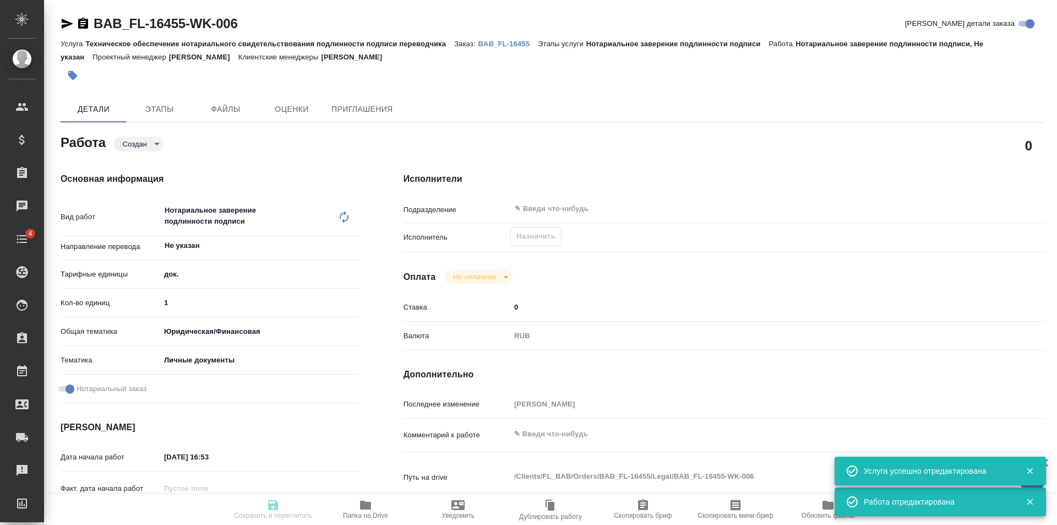
type textarea "x"
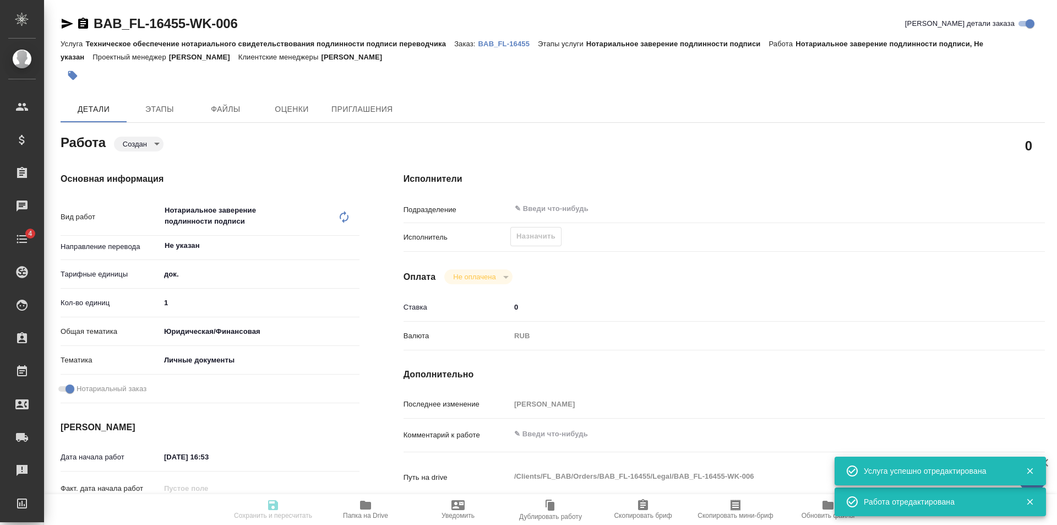
type textarea "x"
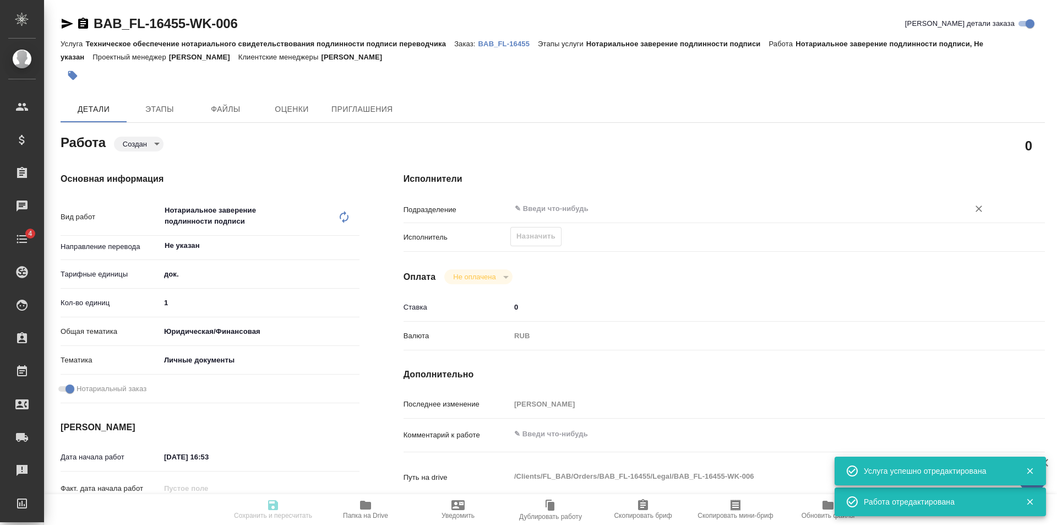
type textarea "x"
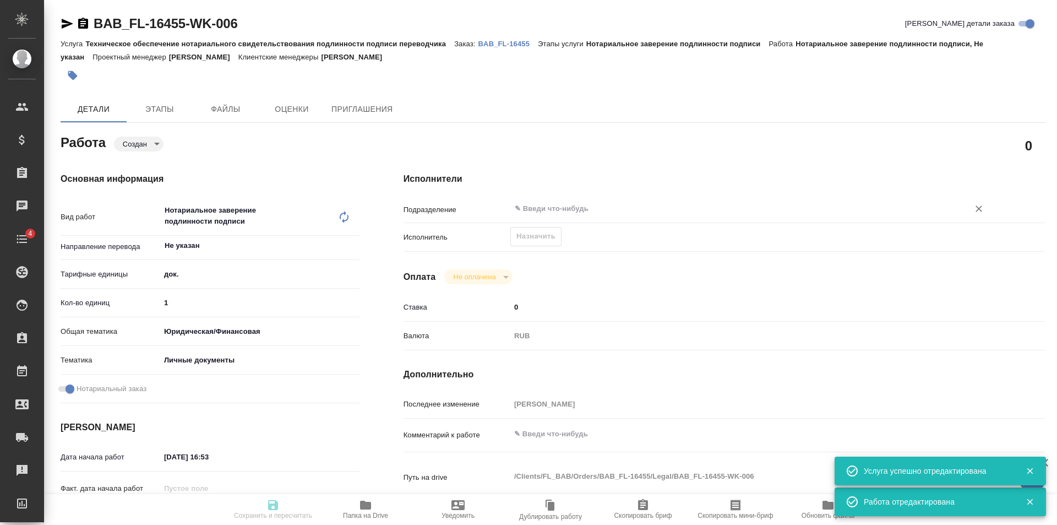
type textarea "x"
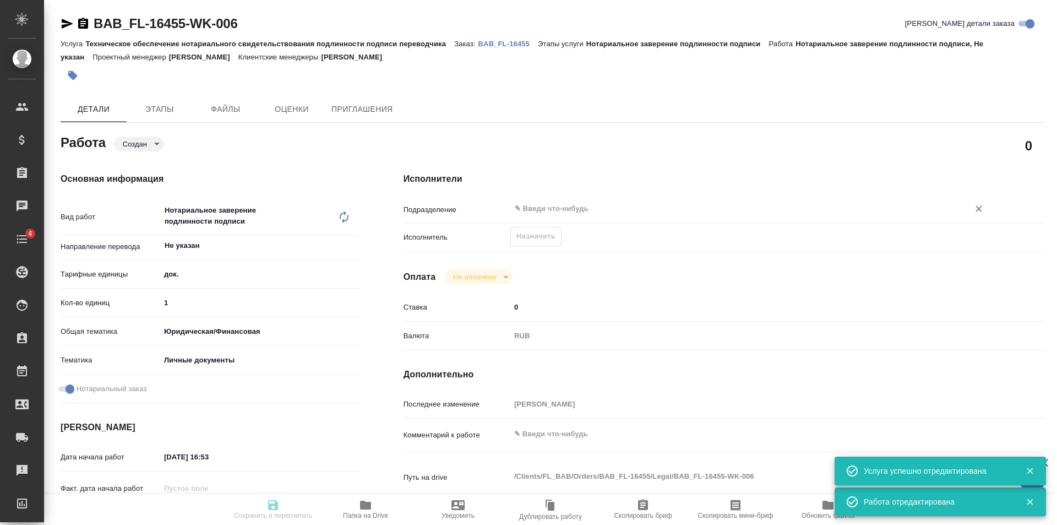
type textarea "x"
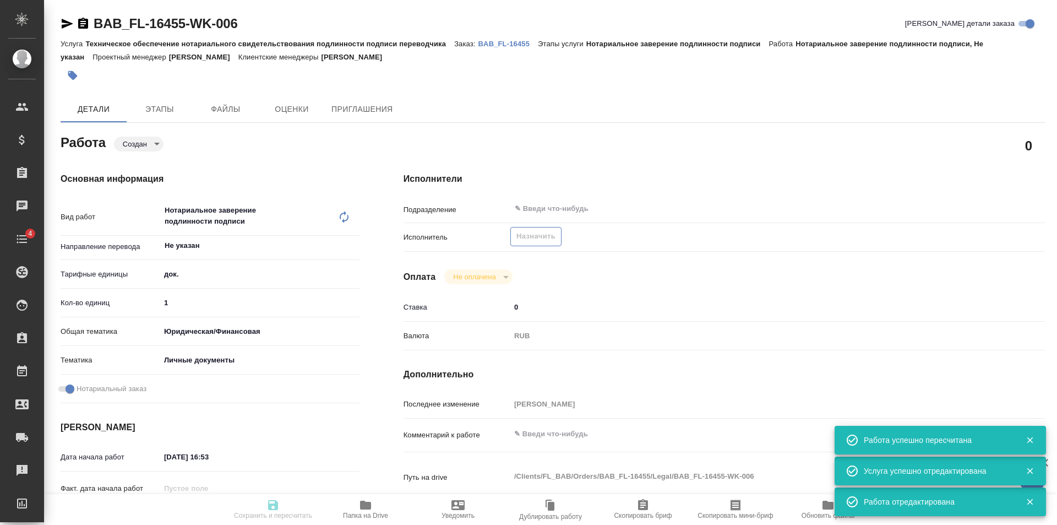
type input "created"
type textarea "Нотариальное заверение подлинности подписи"
type textarea "x"
type input "Не указан"
type input "5a8b1489cc6b4906c91bfd8b"
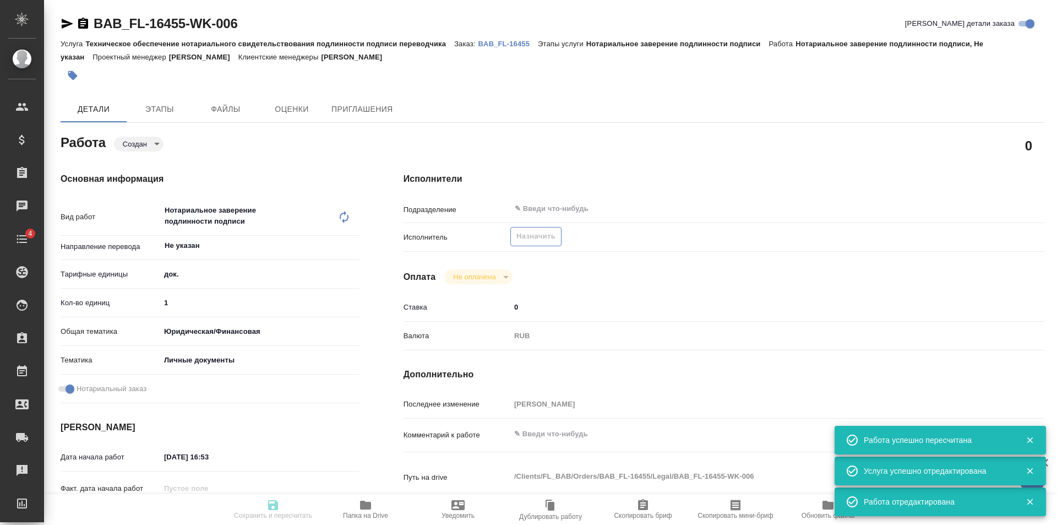
type input "1"
type input "yr-fn"
type input "5a8b8b956a9677013d343cfe"
checkbox input "true"
type input "[DATE] 16:53"
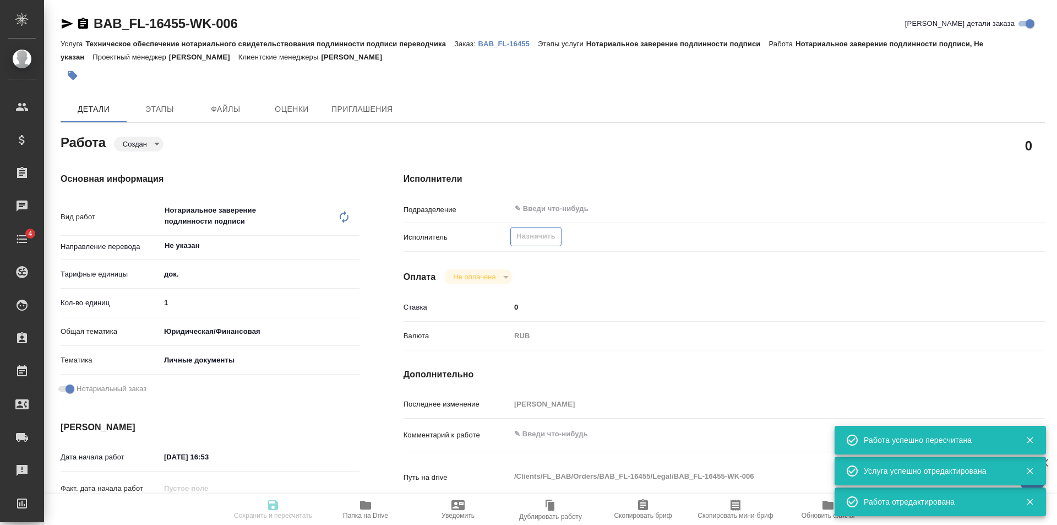
type input "[DATE] 17:30"
type input "notPayed"
type input "0"
type input "RUB"
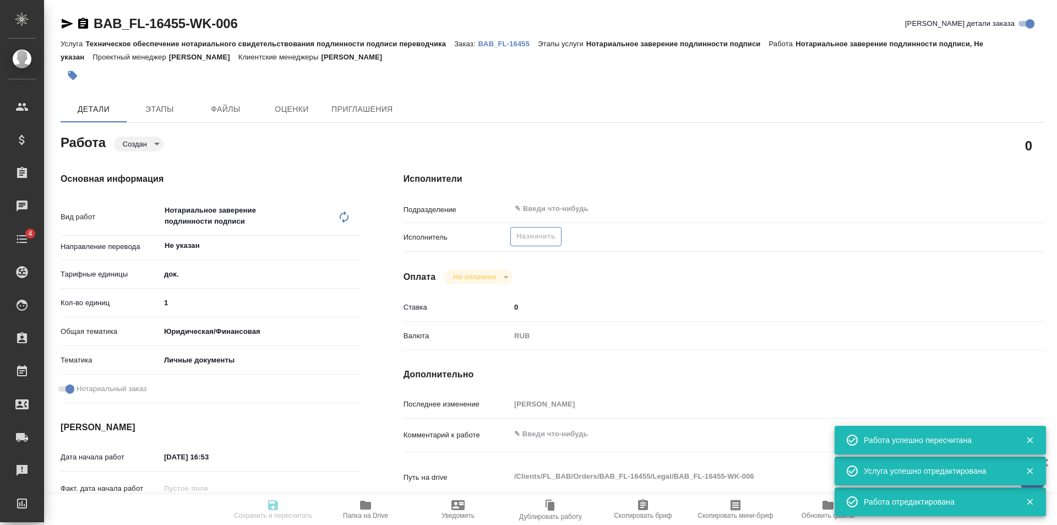
type input "[PERSON_NAME]"
type textarea "x"
type textarea "/Clients/FL_BAB/Orders/BAB_FL-16455/Legal/BAB_FL-16455-WK-006"
type textarea "x"
type input "BAB_FL-16455"
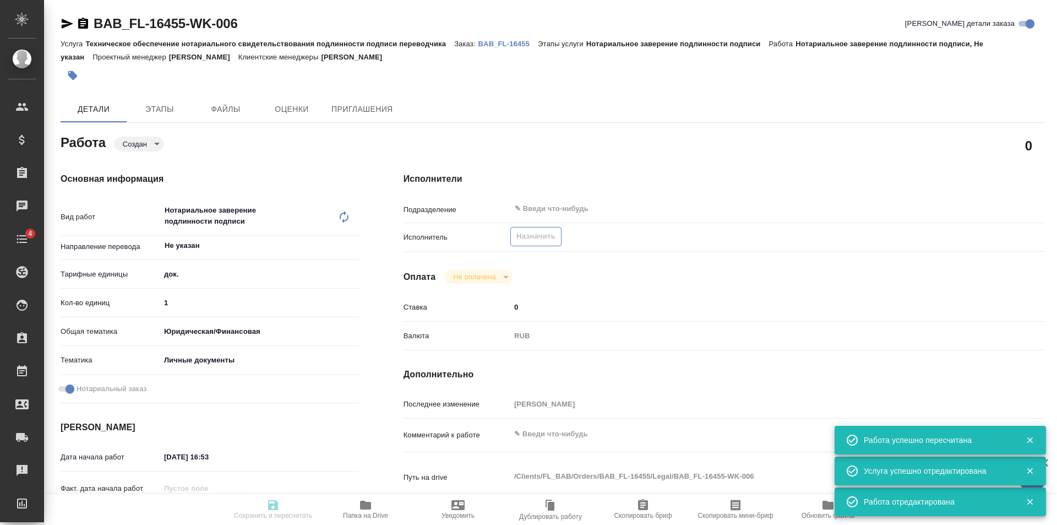
type input "Техническое обеспечение нотариального свидетельствования подлинности подписи пе…"
type input "Нотариальное заверение подлинности подписи"
type input "[PERSON_NAME]"
type input "/Clients/FL_BAB/Orders/BAB_FL-16455"
type textarea "x"
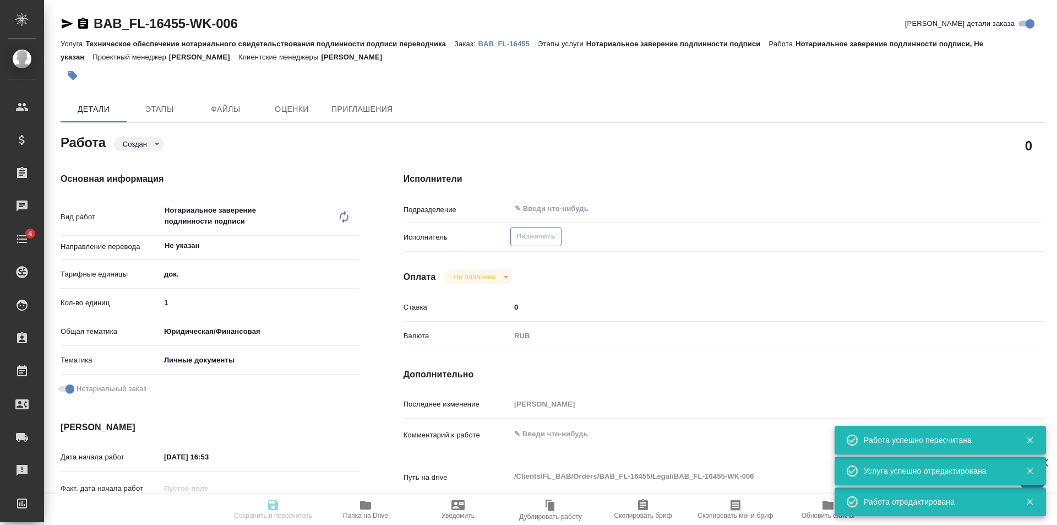
type textarea "x"
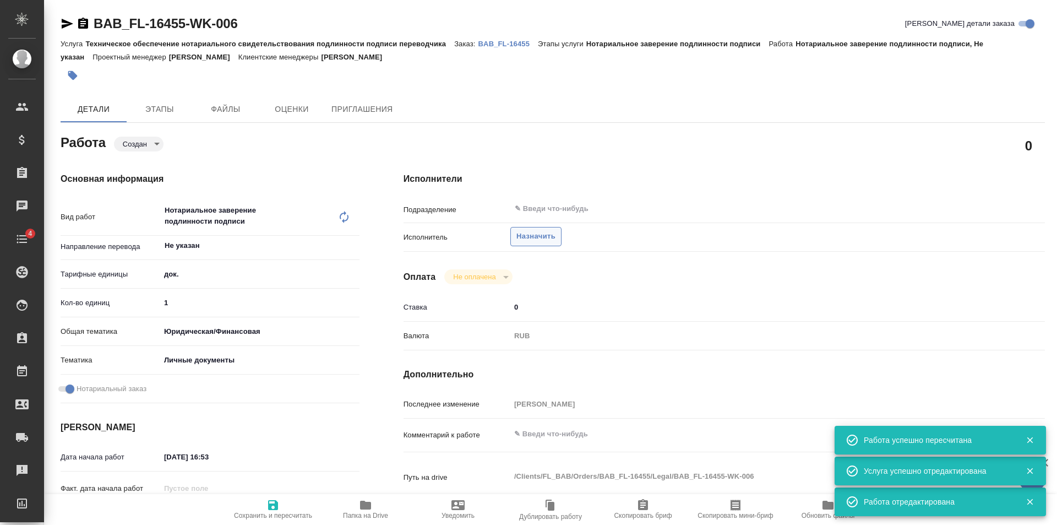
type textarea "x"
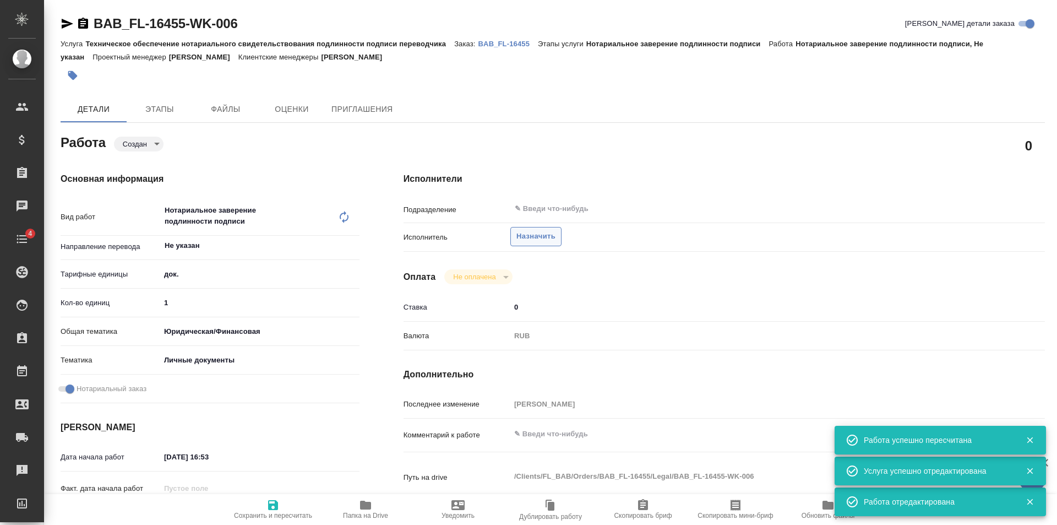
type textarea "x"
click at [542, 238] on span "Назначить" at bounding box center [536, 236] width 39 height 13
type textarea "x"
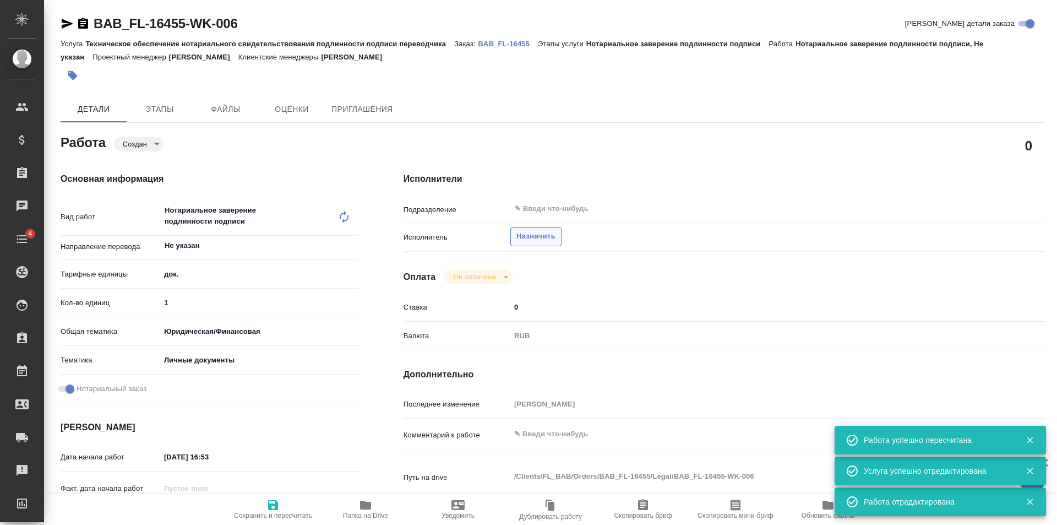
type textarea "x"
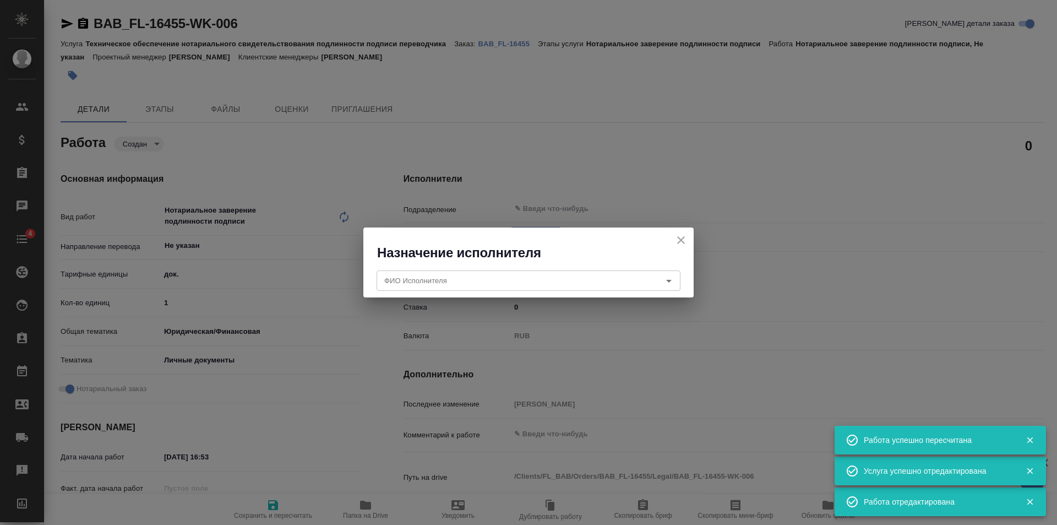
type textarea "x"
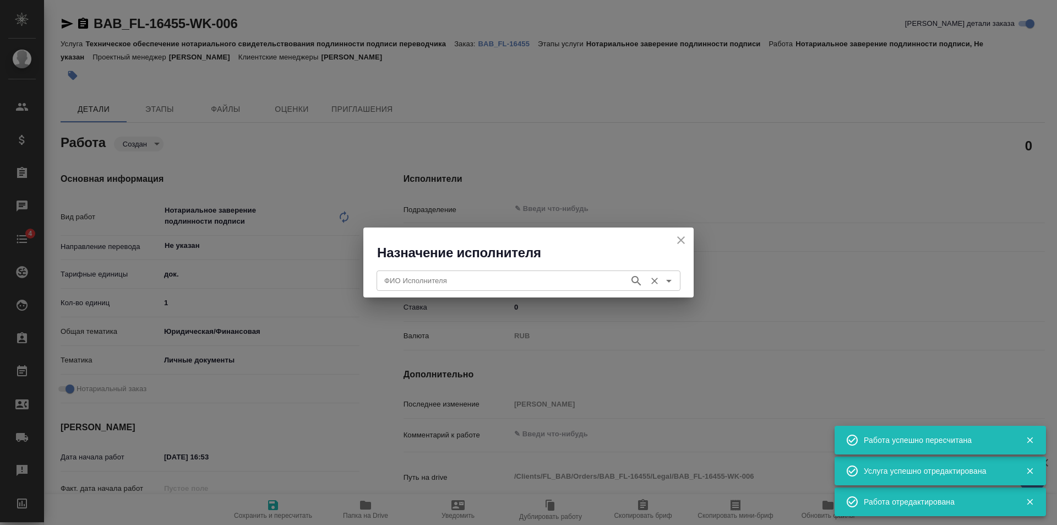
click at [545, 281] on input "ФИО Исполнителя" at bounding box center [502, 280] width 244 height 13
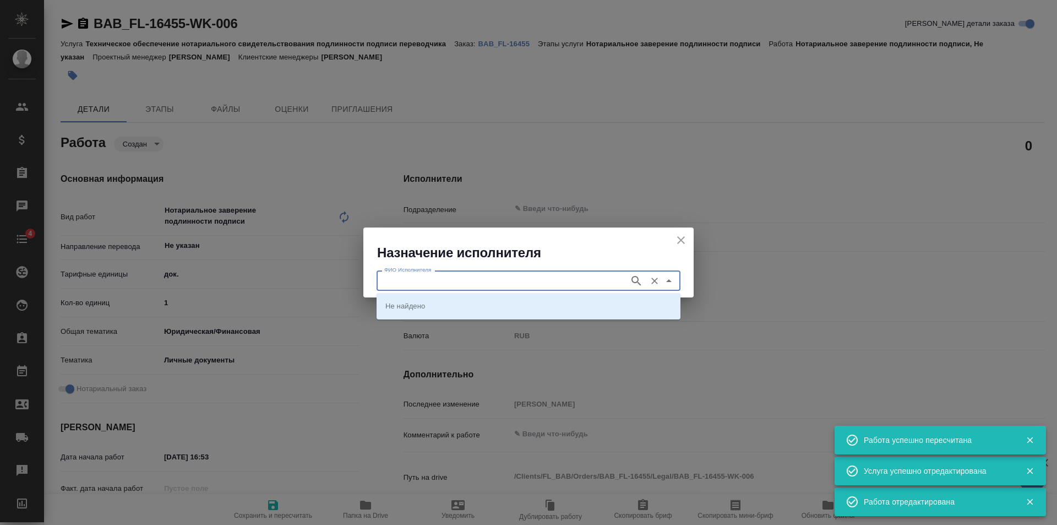
type input "С"
type textarea "x"
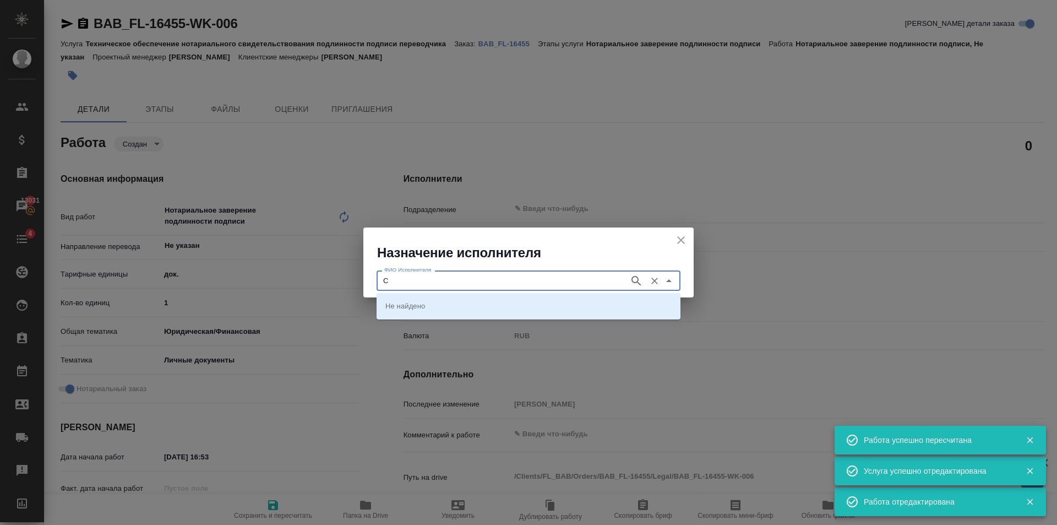
type textarea "x"
type input "[PERSON_NAME]"
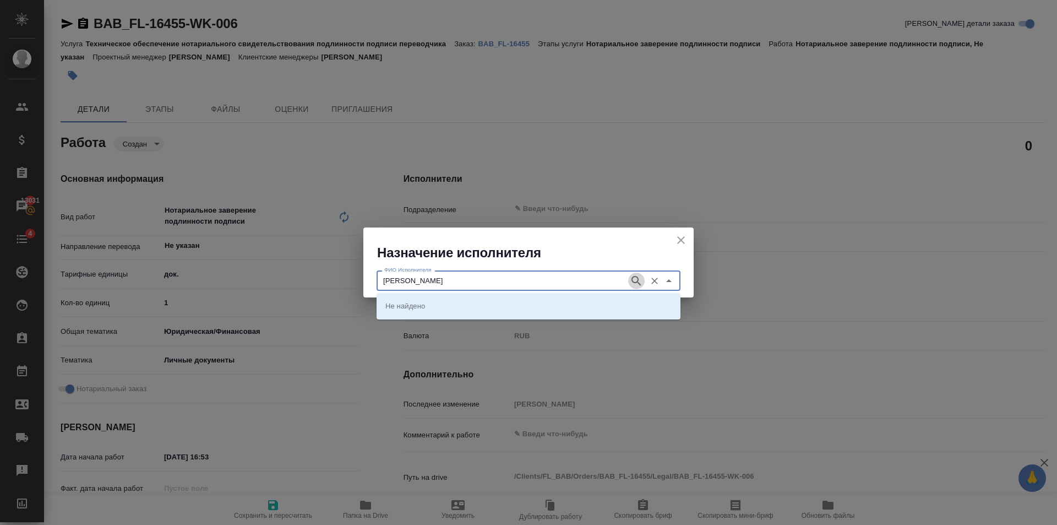
click at [632, 281] on icon "button" at bounding box center [636, 280] width 9 height 9
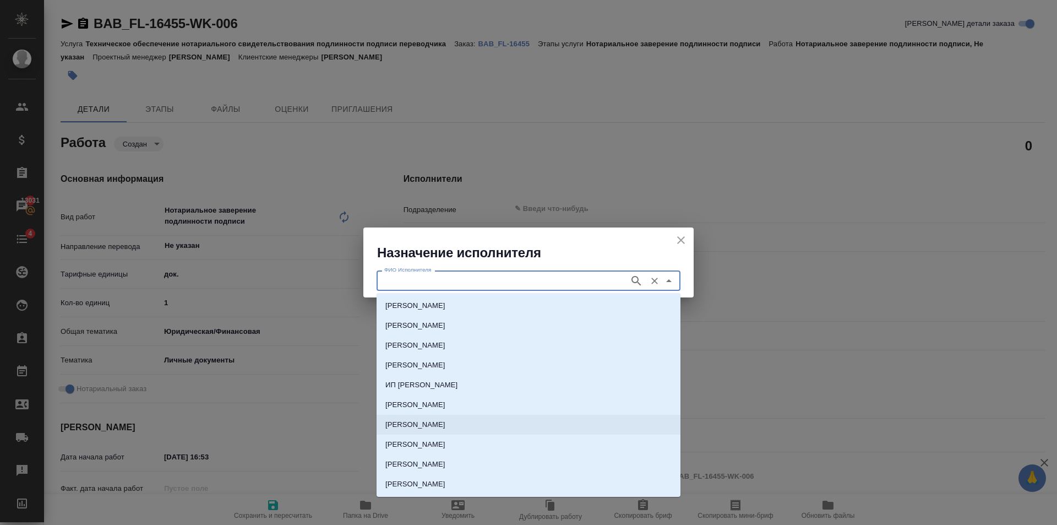
click at [445, 428] on p "[PERSON_NAME]" at bounding box center [415, 424] width 60 height 11
type input "[PERSON_NAME]"
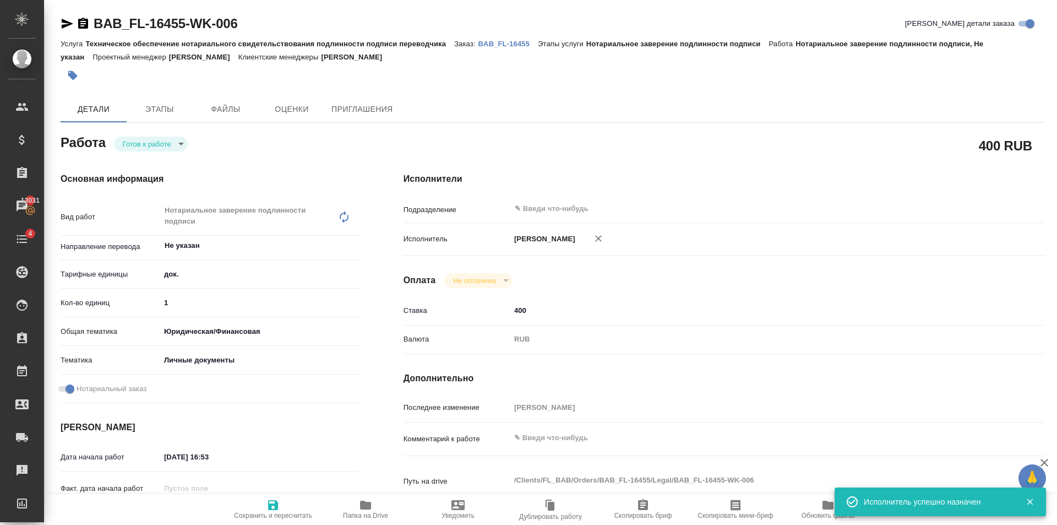
type textarea "x"
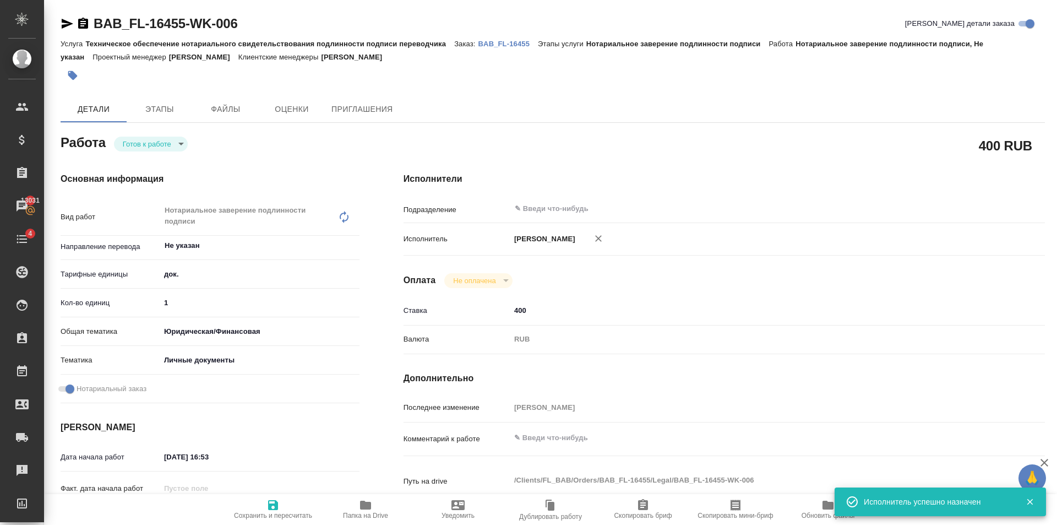
click at [285, 510] on span "Сохранить и пересчитать" at bounding box center [272, 508] width 79 height 21
type textarea "x"
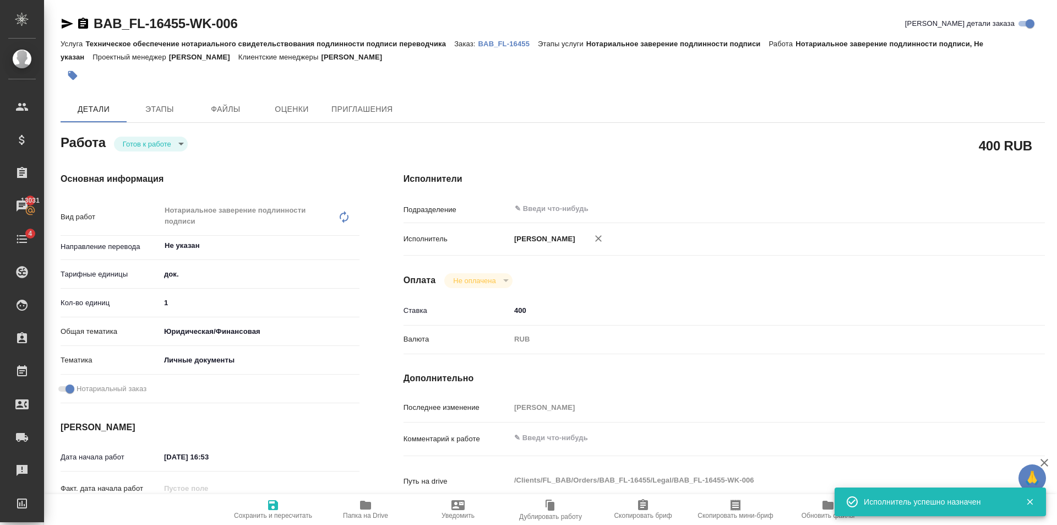
type textarea "x"
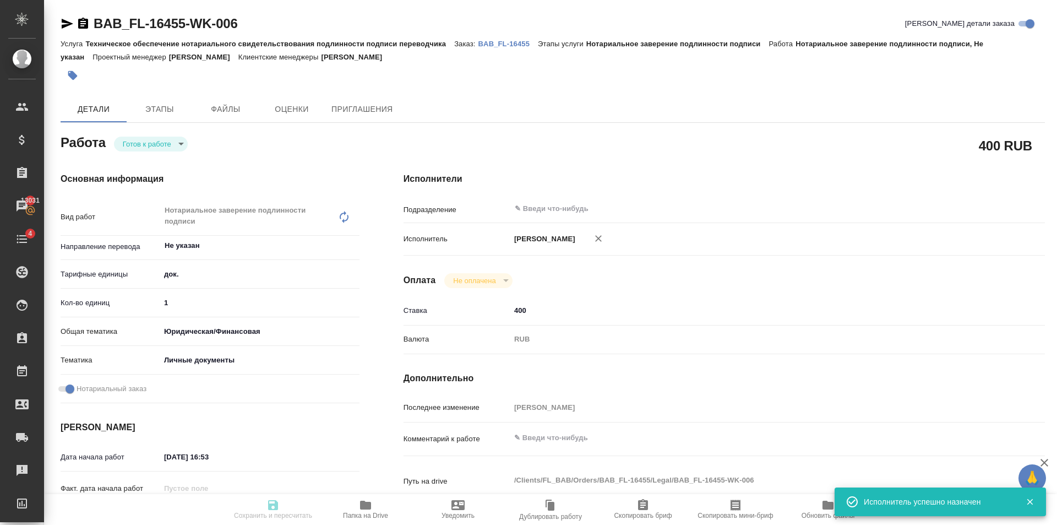
type textarea "x"
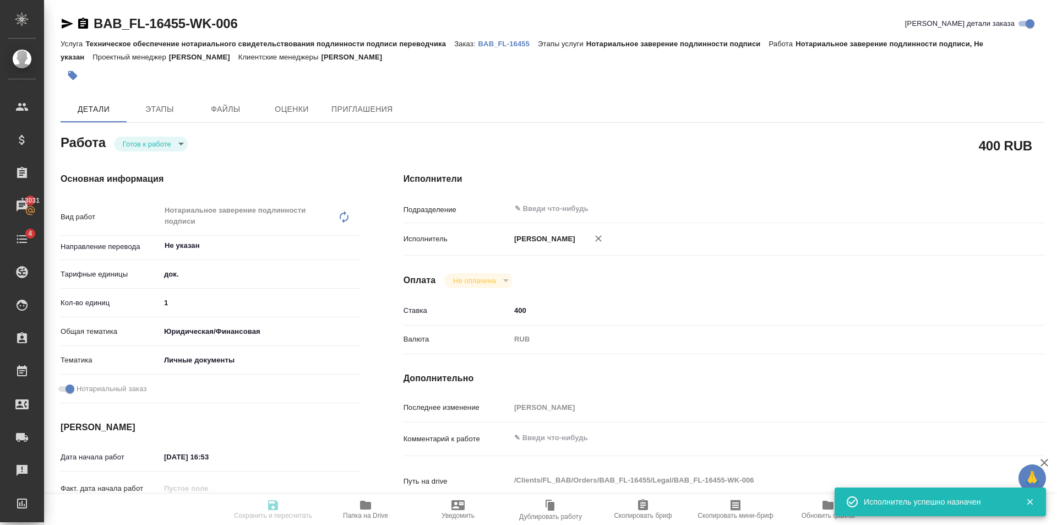
type textarea "x"
type input "readyForWork"
type textarea "Нотариальное заверение подлинности подписи"
type textarea "x"
type input "Не указан"
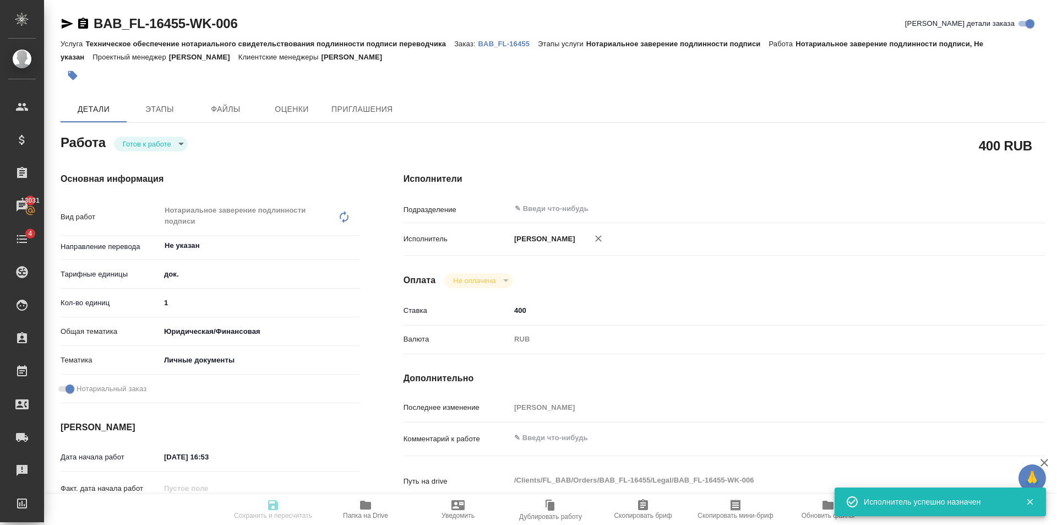
type input "5a8b1489cc6b4906c91bfd8b"
type input "1"
type input "yr-fn"
type input "5a8b8b956a9677013d343cfe"
checkbox input "true"
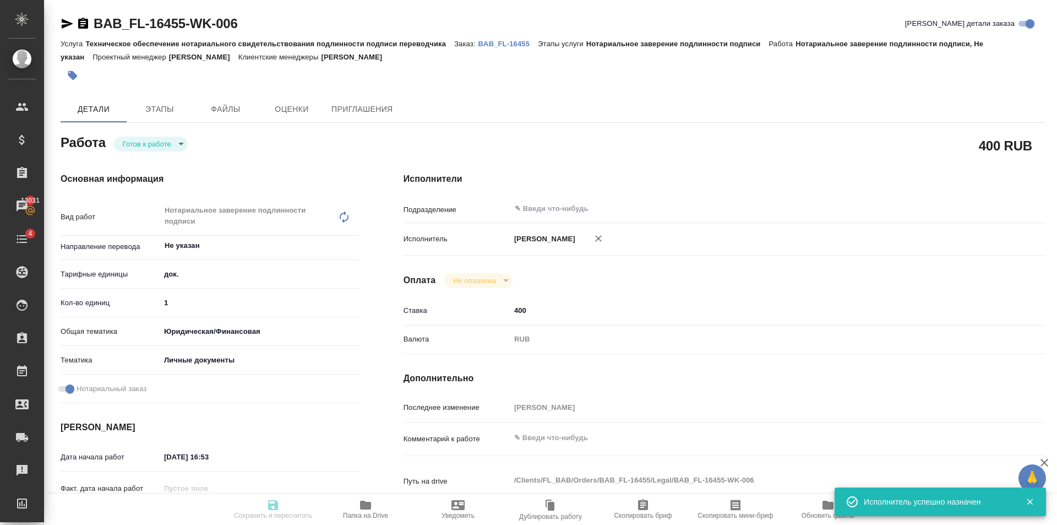
type input "[DATE] 16:53"
type input "[DATE] 17:30"
type input "notPayed"
type input "400"
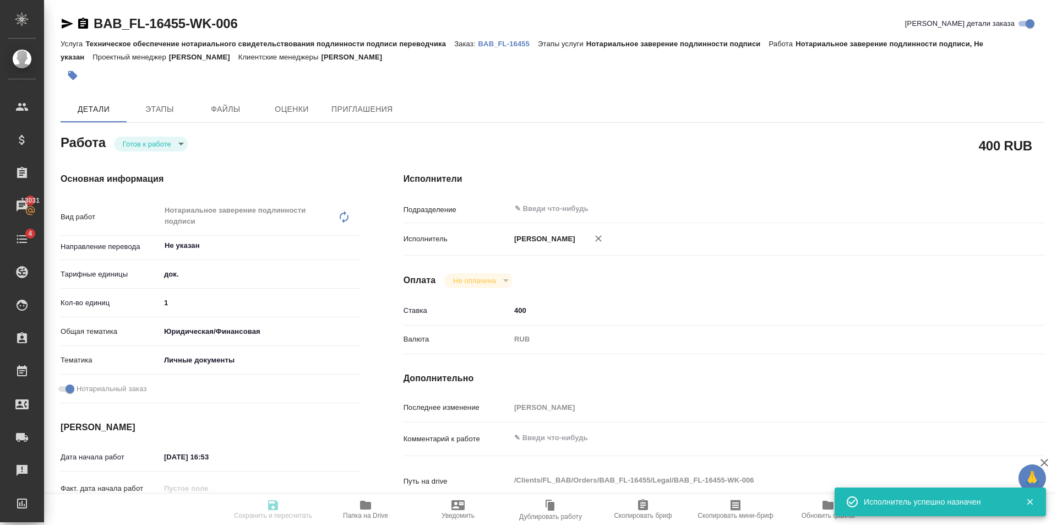
type input "RUB"
type input "[PERSON_NAME]"
type textarea "x"
type textarea "/Clients/FL_BAB/Orders/BAB_FL-16455/Legal/BAB_FL-16455-WK-006"
type textarea "x"
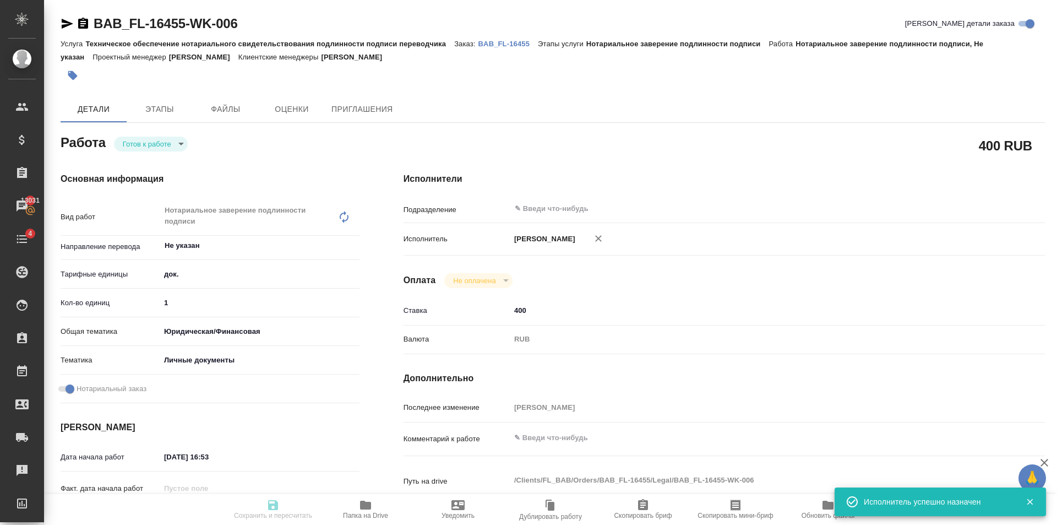
type input "BAB_FL-16455"
type input "Техническое обеспечение нотариального свидетельствования подлинности подписи пе…"
type input "Нотариальное заверение подлинности подписи"
type input "[PERSON_NAME]"
type input "/Clients/FL_BAB/Orders/BAB_FL-16455"
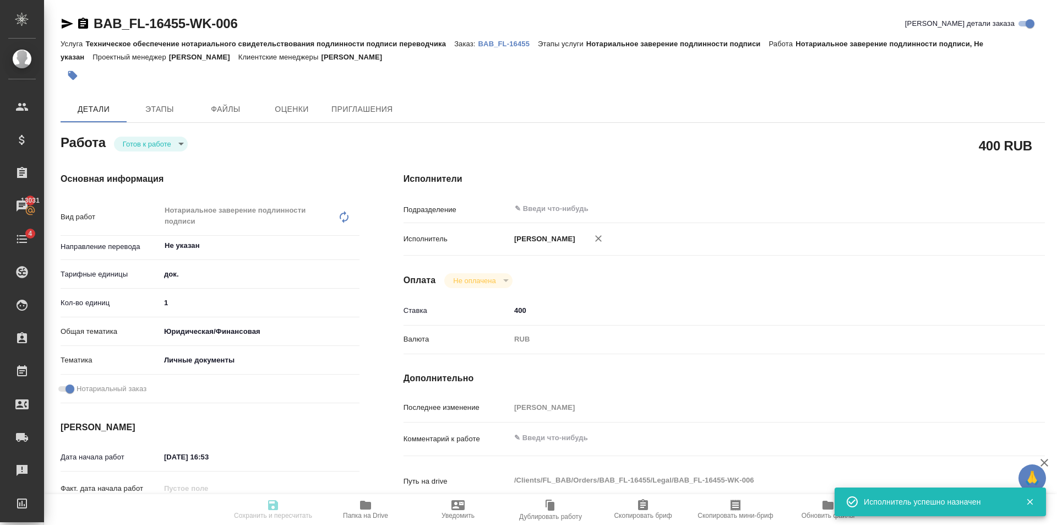
type textarea "x"
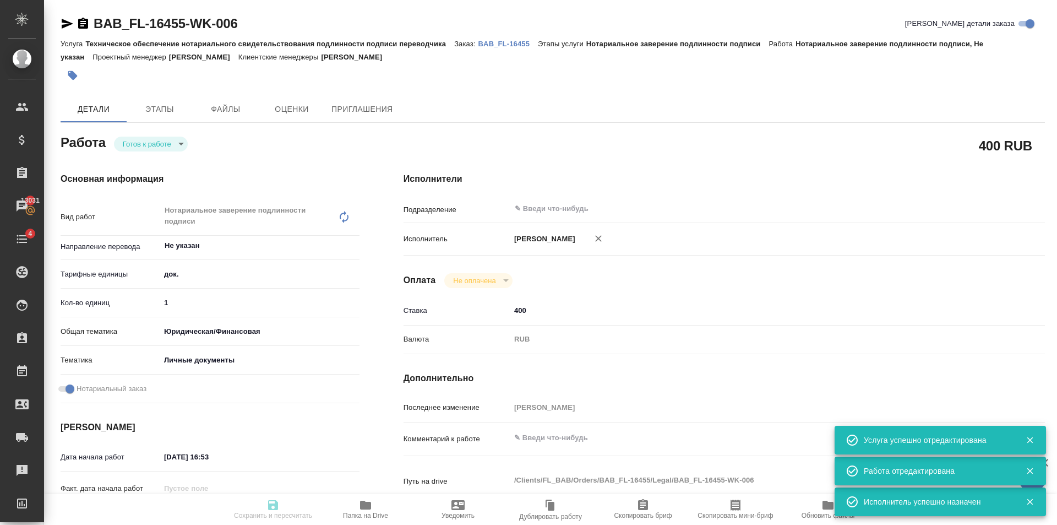
type textarea "x"
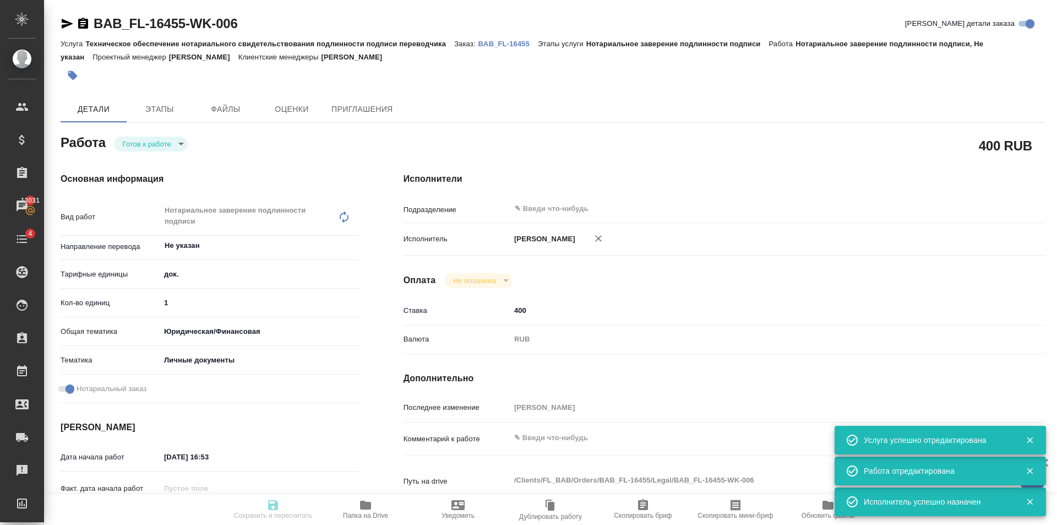
type textarea "x"
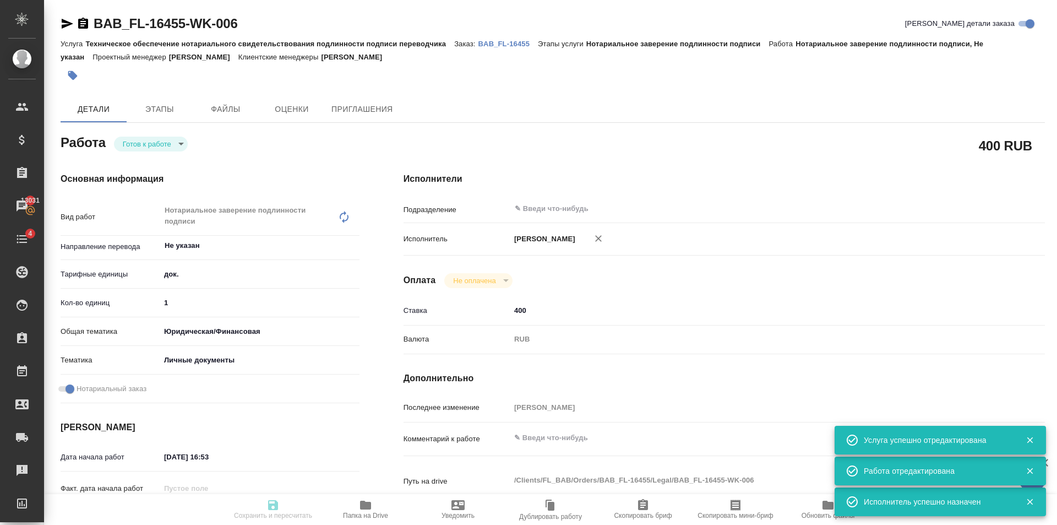
type textarea "x"
